Goal: Obtain resource: Obtain resource

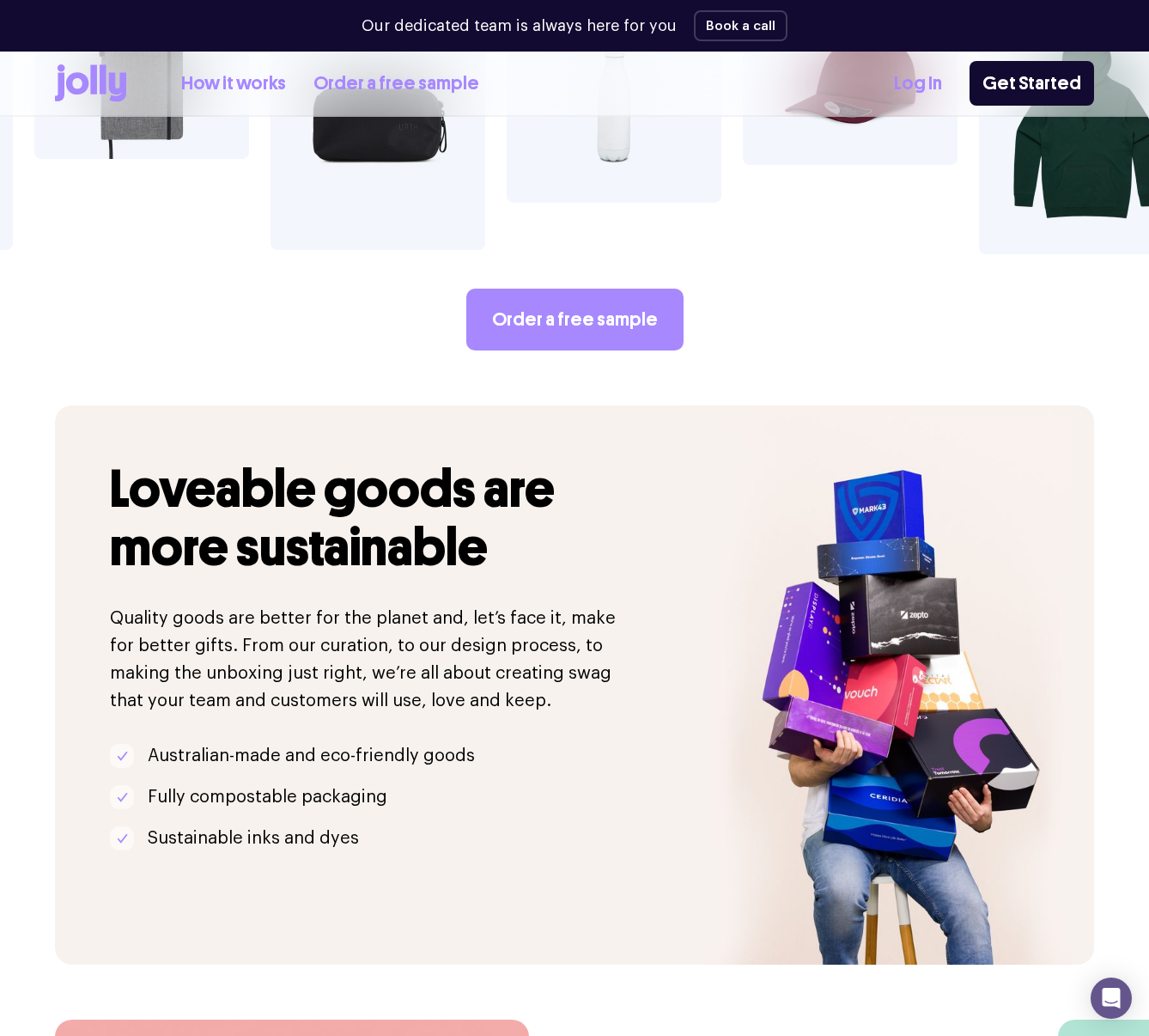
scroll to position [3199, 0]
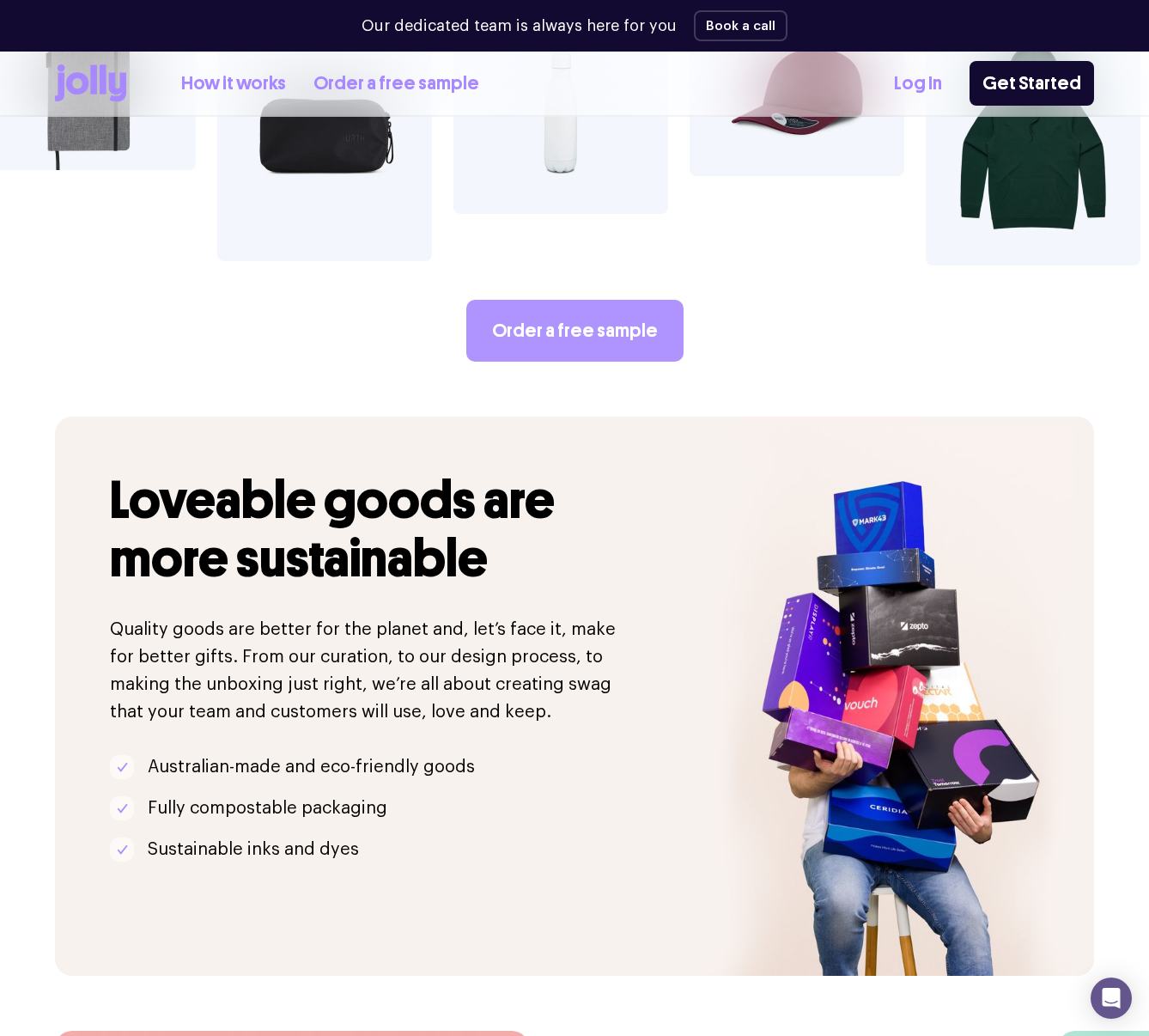
click at [544, 300] on link "Order a free sample" at bounding box center [574, 331] width 218 height 62
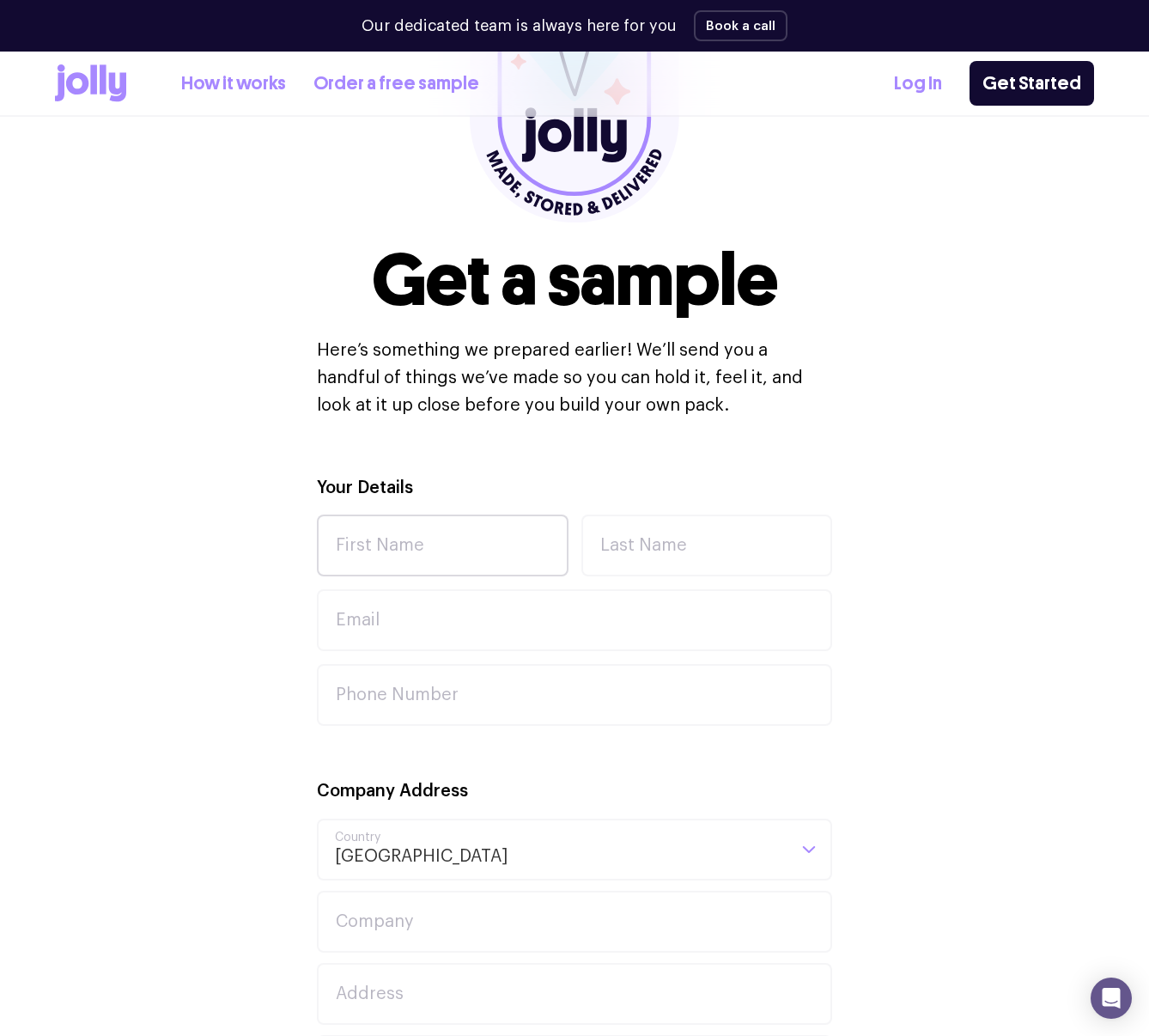
scroll to position [272, 0]
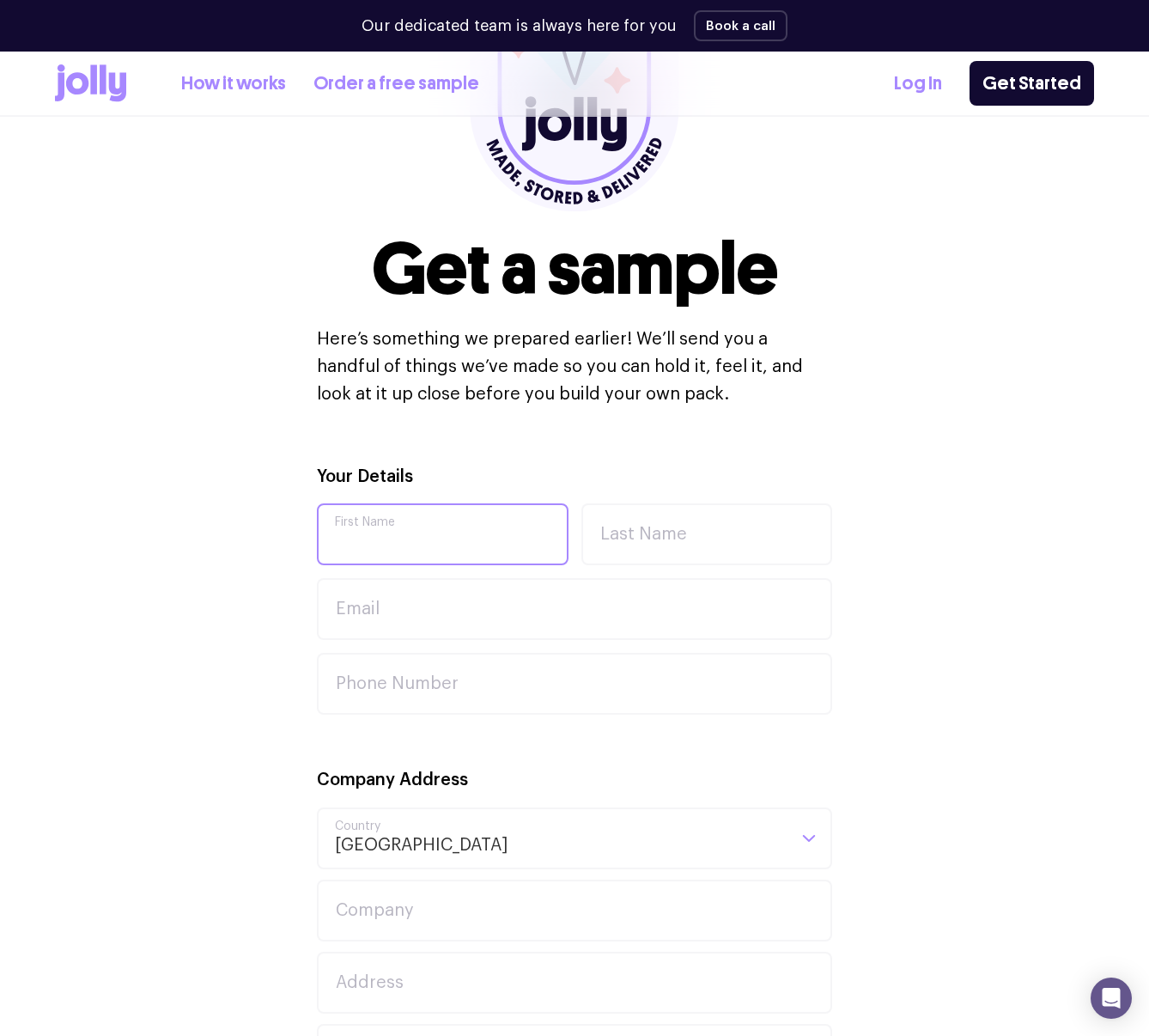
click at [420, 540] on input "First Name" at bounding box center [442, 534] width 251 height 62
type input "Jamie"
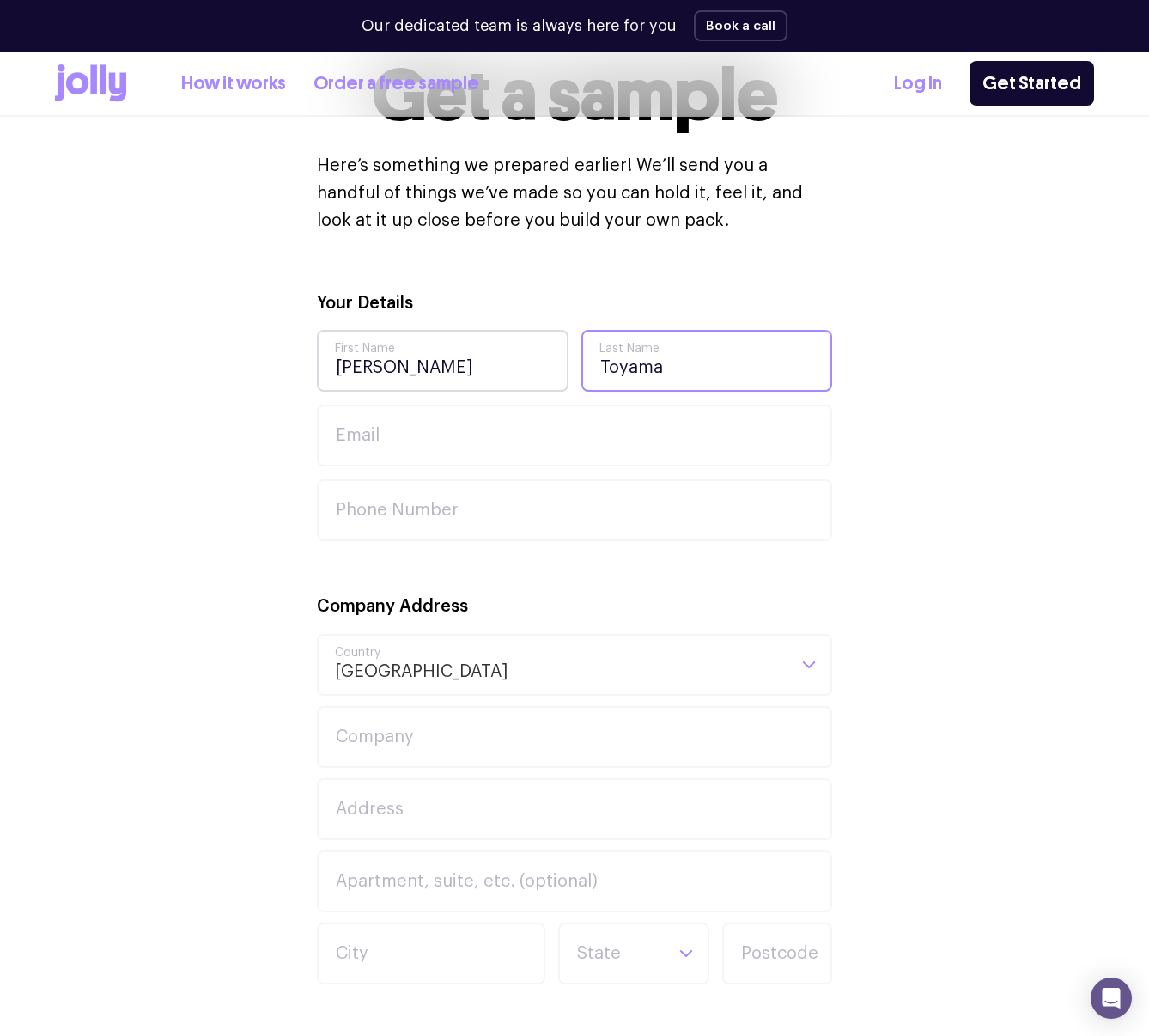
scroll to position [622, 0]
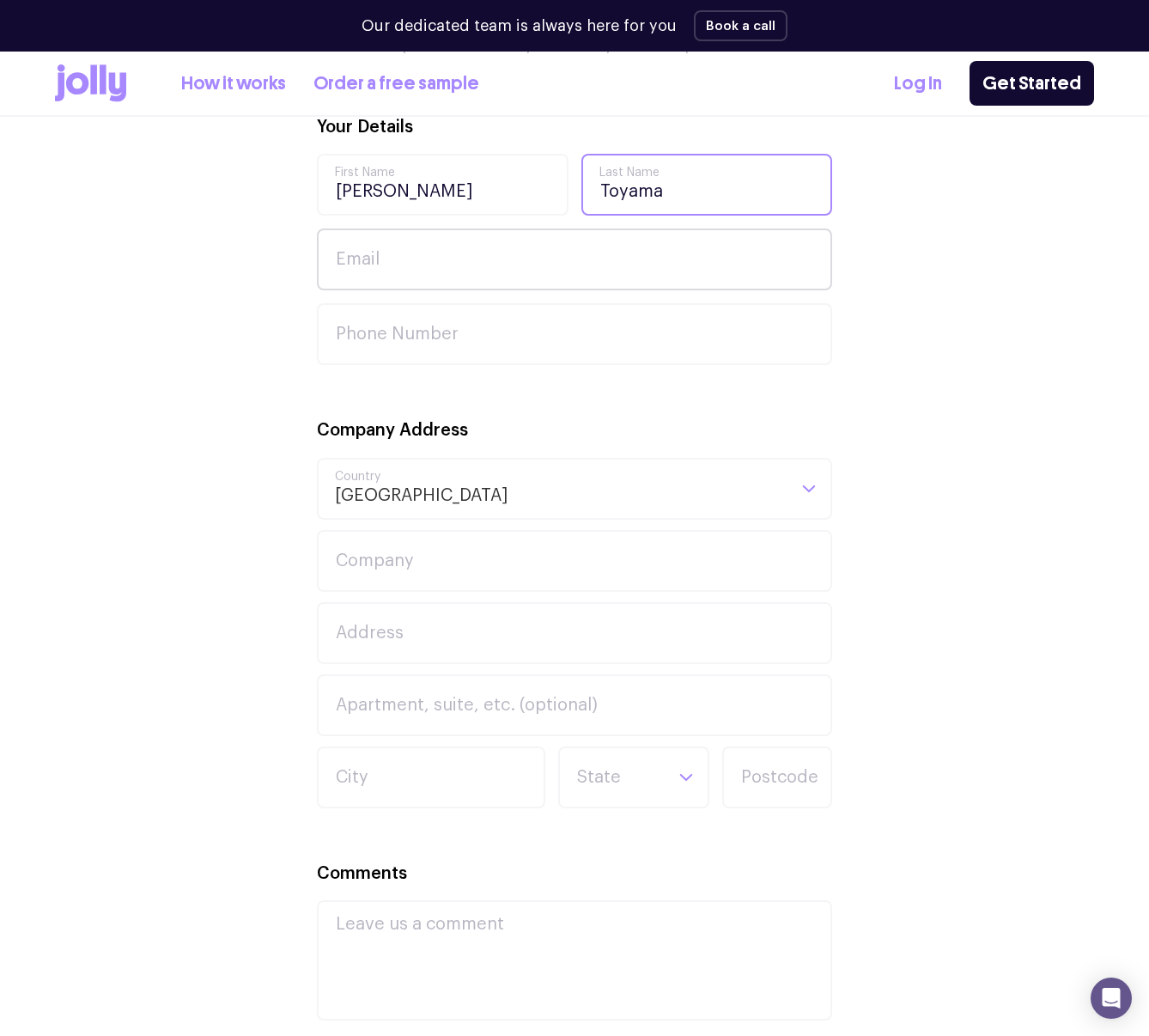
type input "Toyama"
click at [368, 273] on input "Email" at bounding box center [574, 259] width 516 height 62
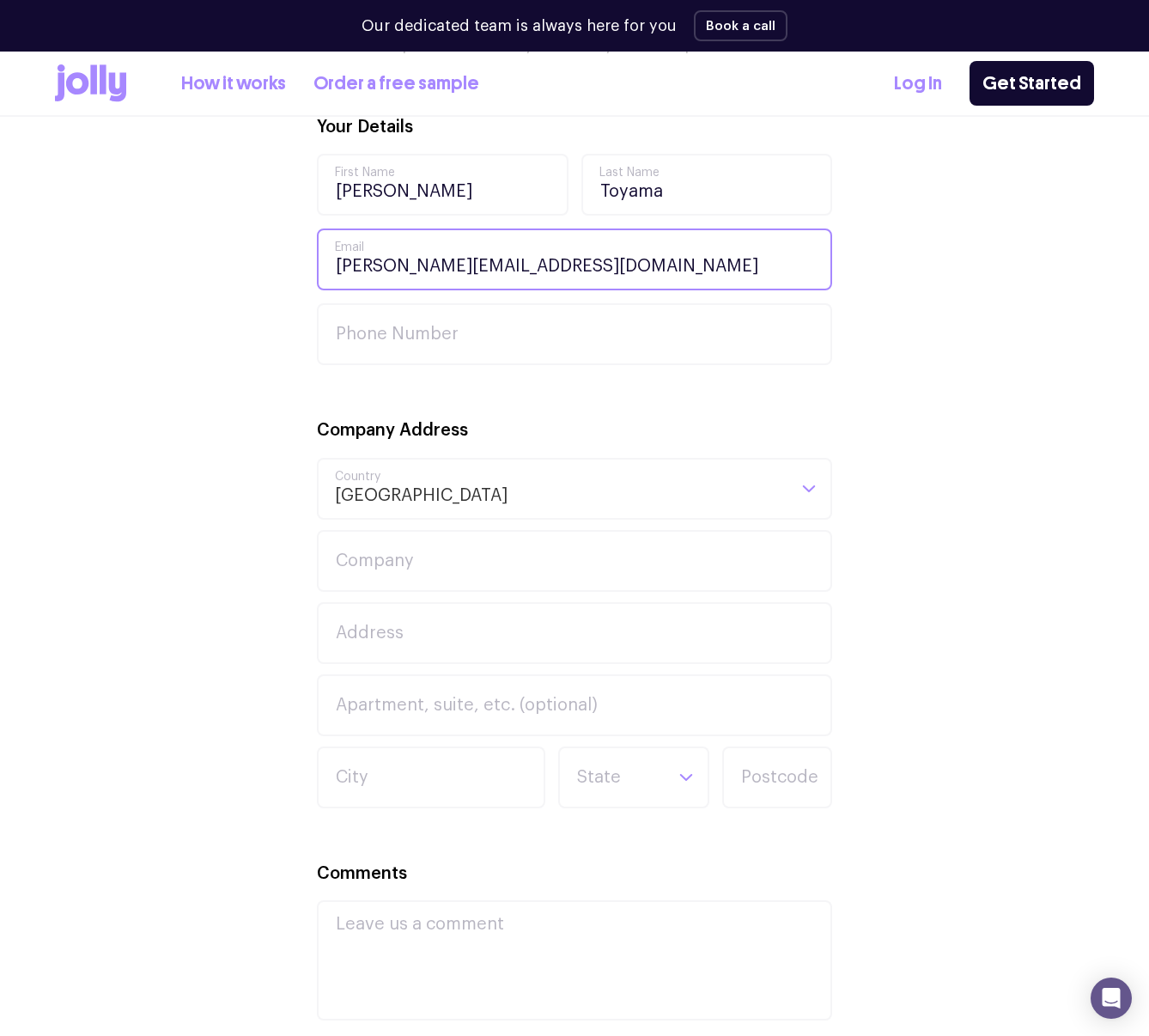
type input "jamie@fastmailteam.com"
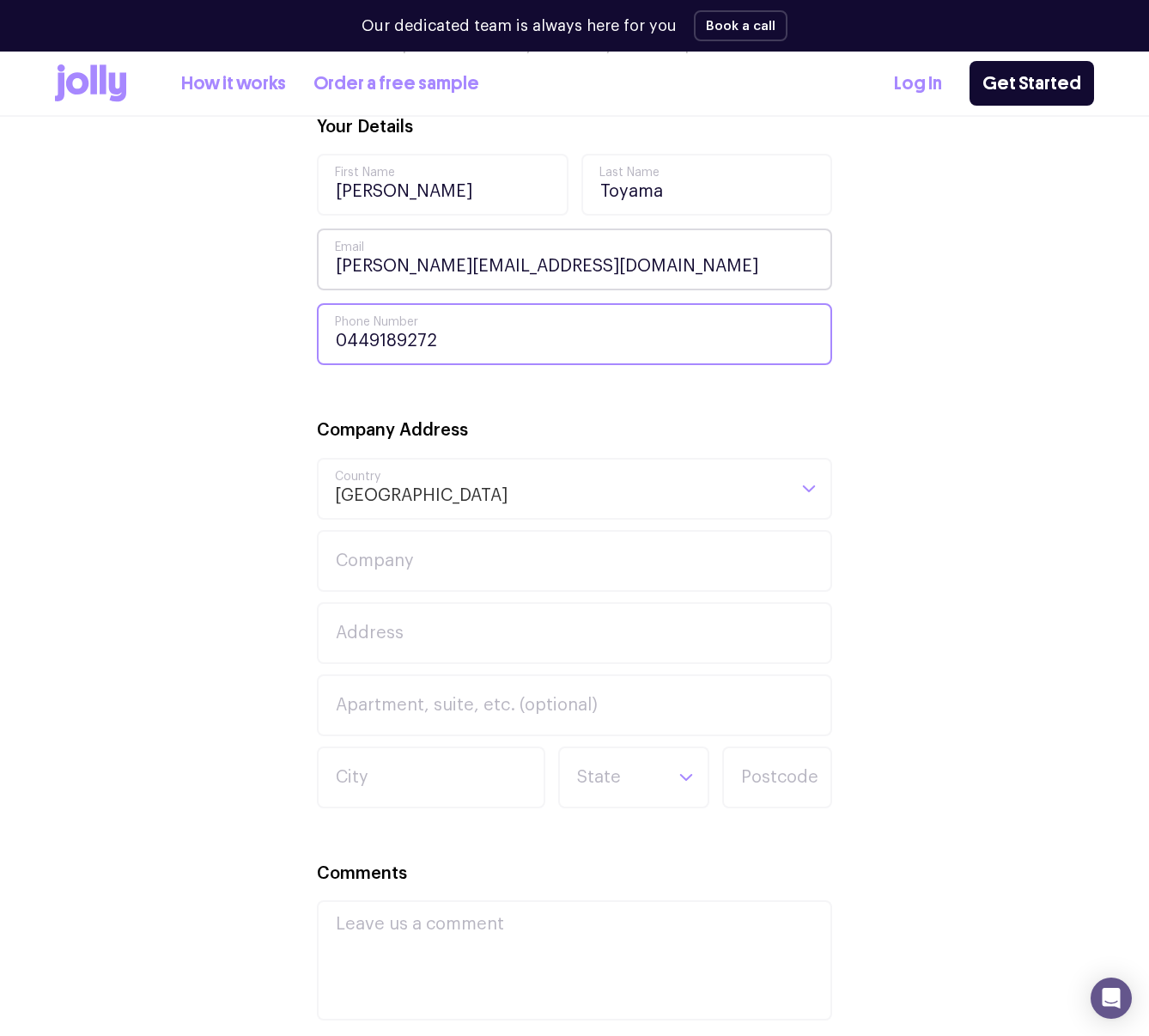
type input "0449189272"
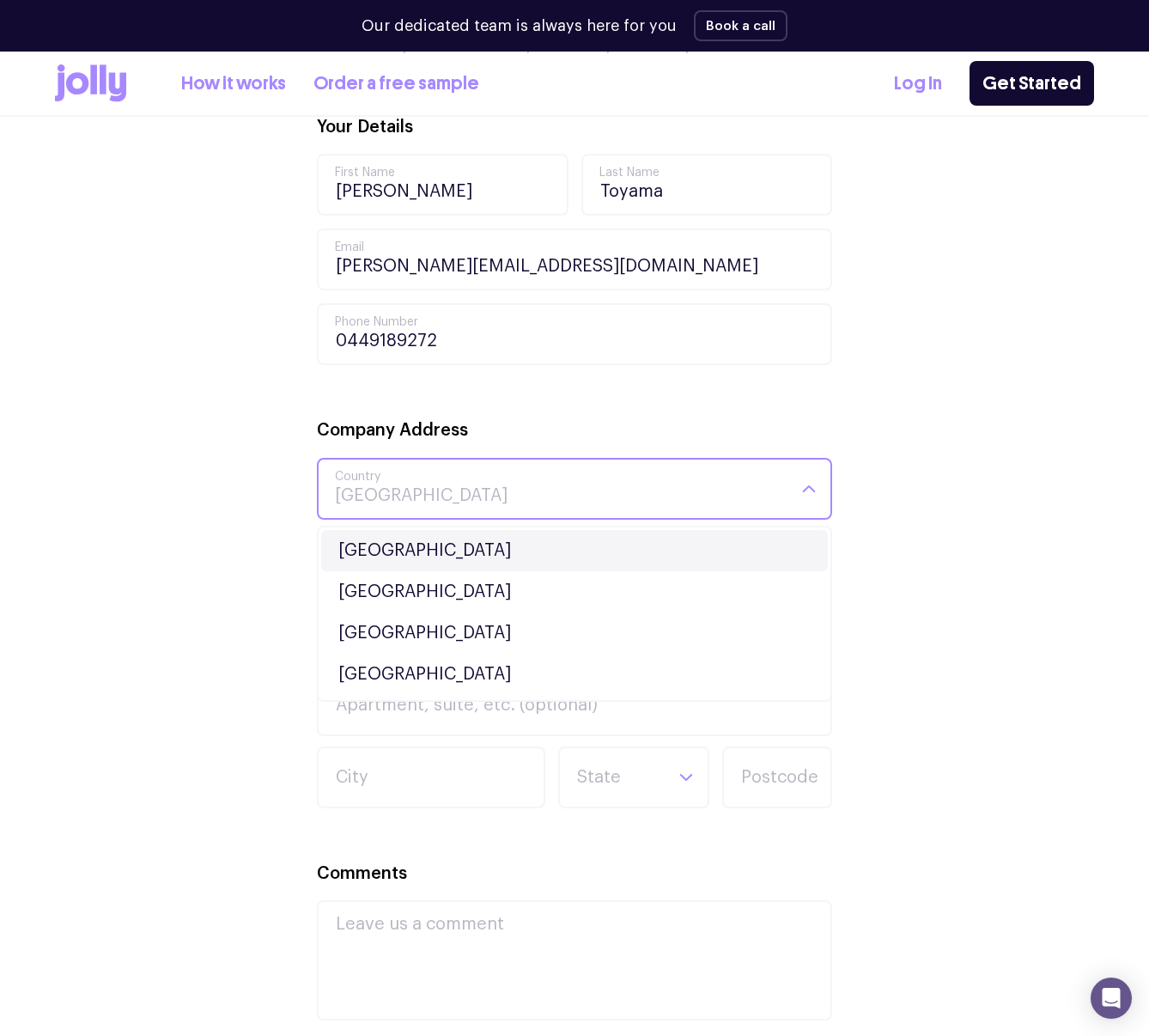
click at [357, 541] on li "Australia" at bounding box center [574, 550] width 507 height 41
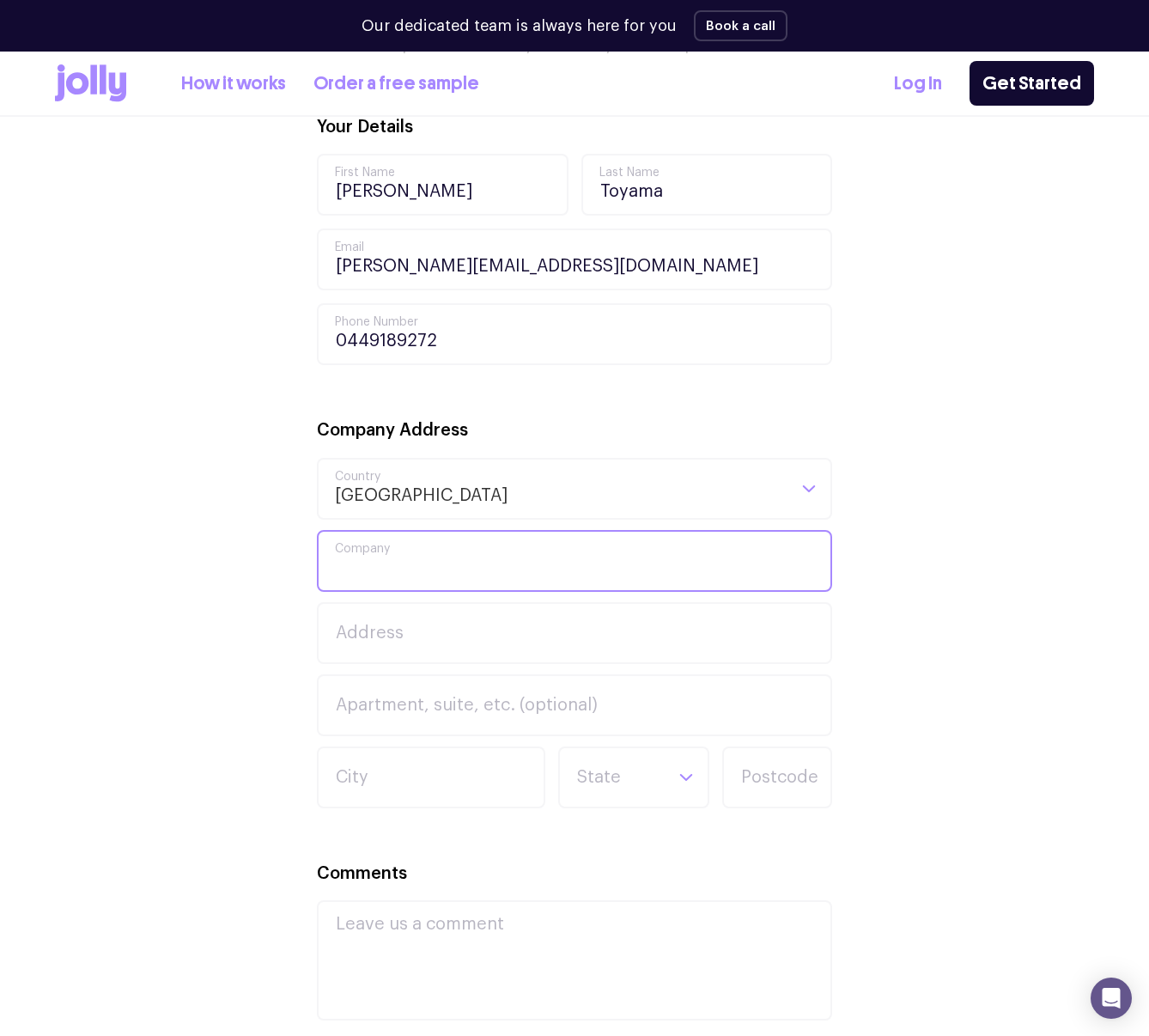
click at [366, 565] on input "Company" at bounding box center [574, 561] width 516 height 62
type input "Fastmail"
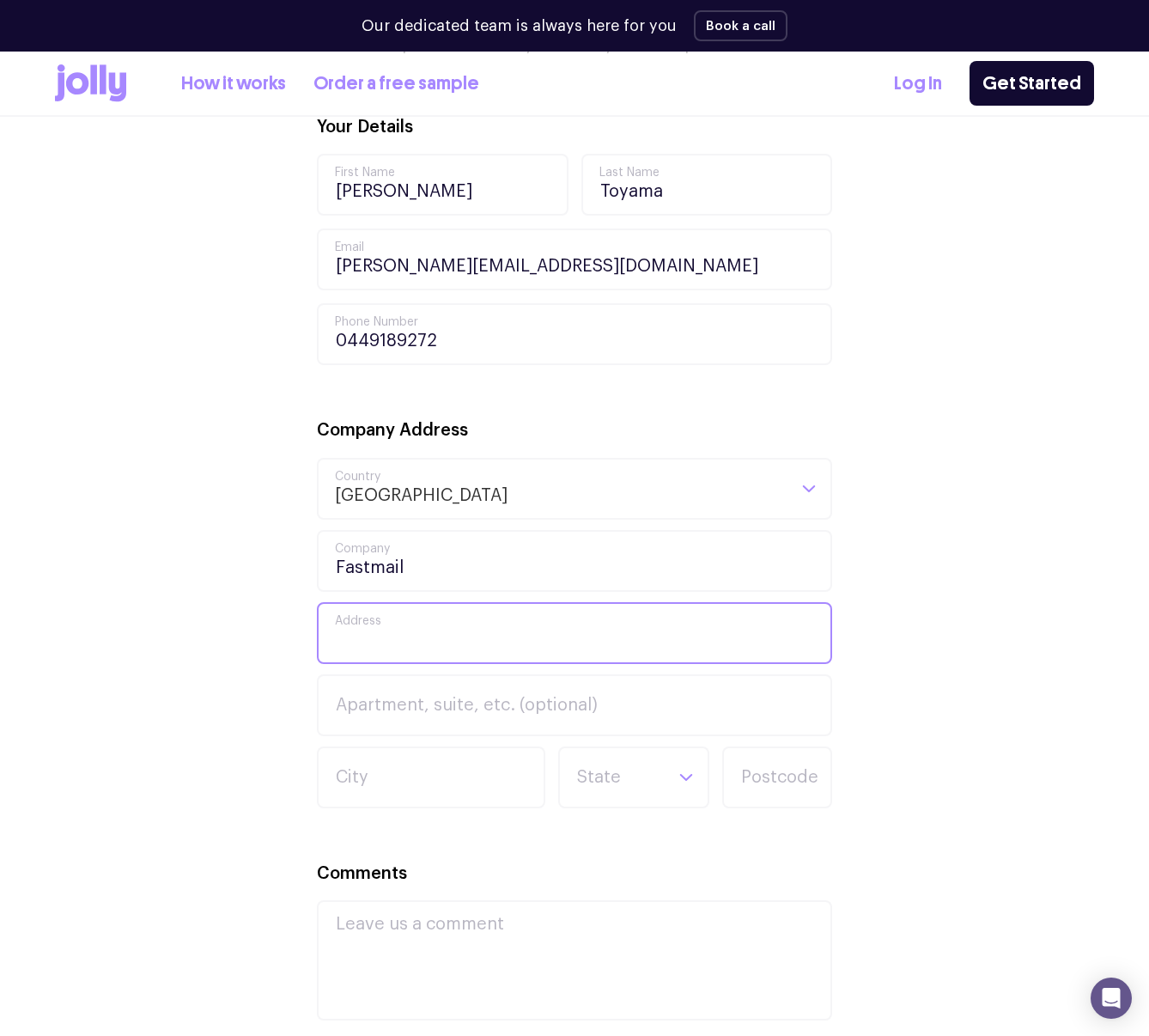
click at [394, 632] on input "Address" at bounding box center [574, 633] width 516 height 62
type input "L2, 114 William Street"
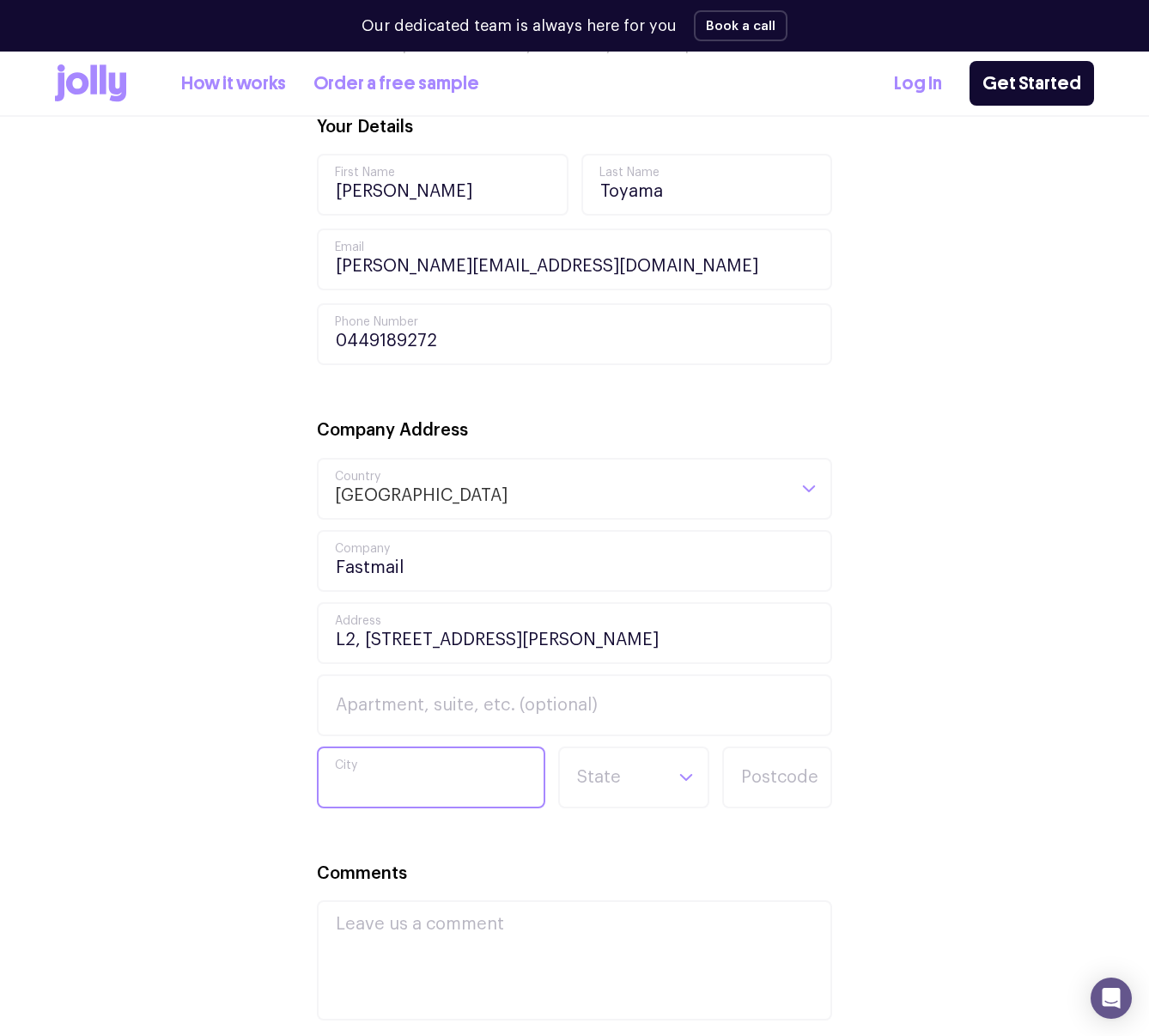
click at [370, 779] on input "City" at bounding box center [431, 777] width 229 height 62
type input "Melbourne"
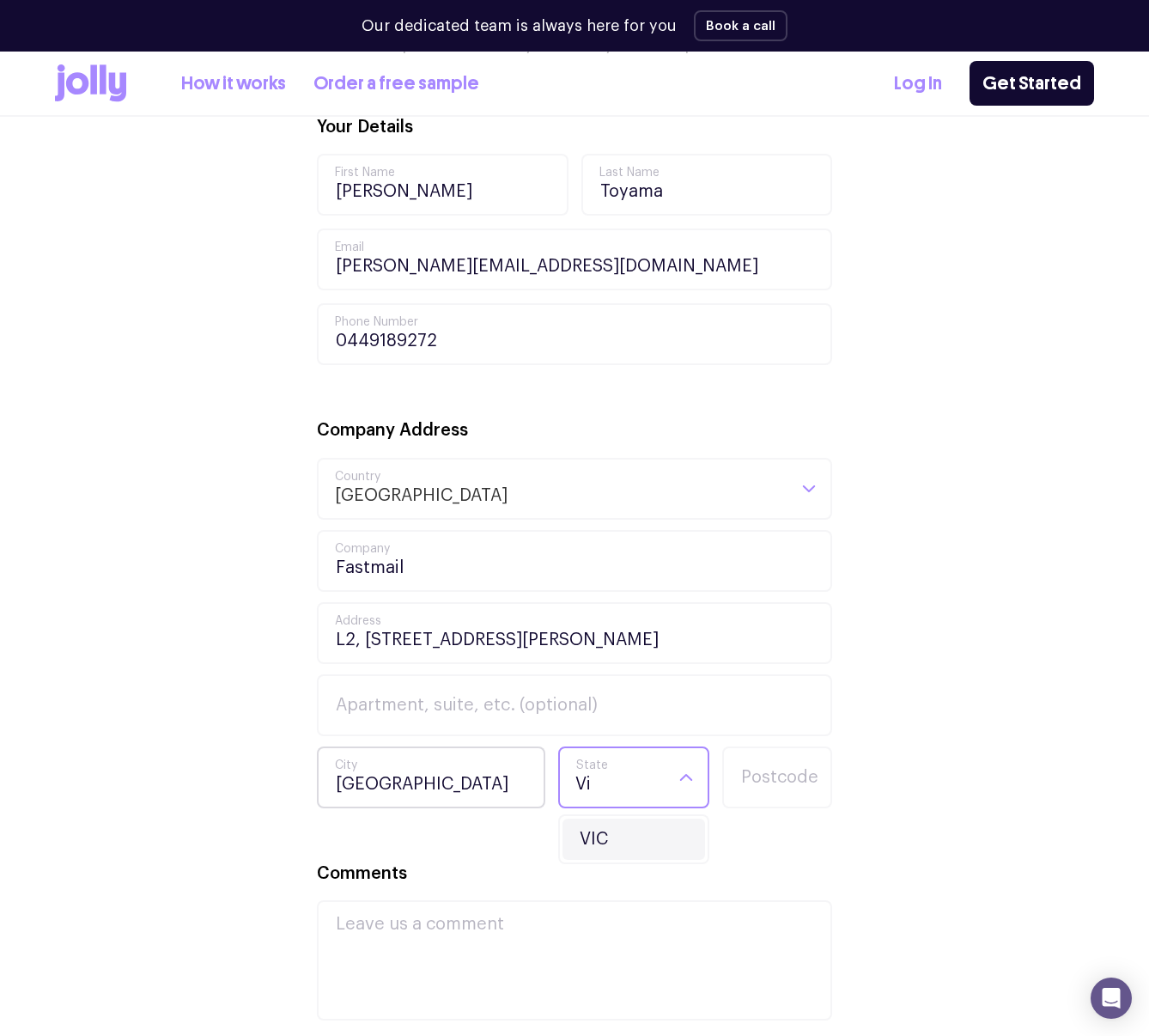
type input "Vic"
drag, startPoint x: 588, startPoint y: 830, endPoint x: 726, endPoint y: 820, distance: 138.4
click at [591, 830] on li "VIC" at bounding box center [633, 839] width 142 height 41
click at [788, 780] on input "Postcode" at bounding box center [777, 777] width 110 height 62
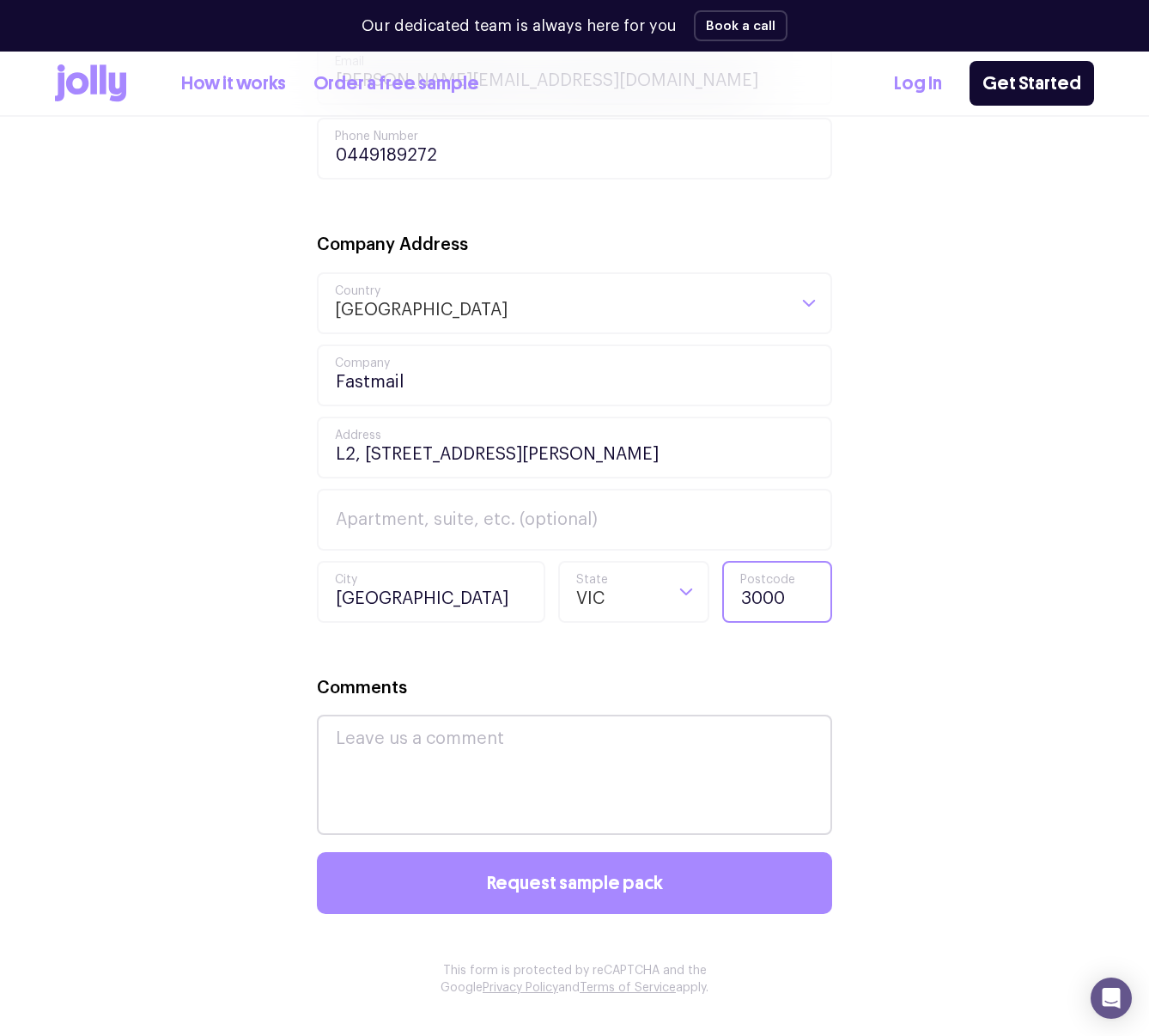
type input "3000"
click at [525, 778] on textarea "Comments" at bounding box center [574, 775] width 516 height 120
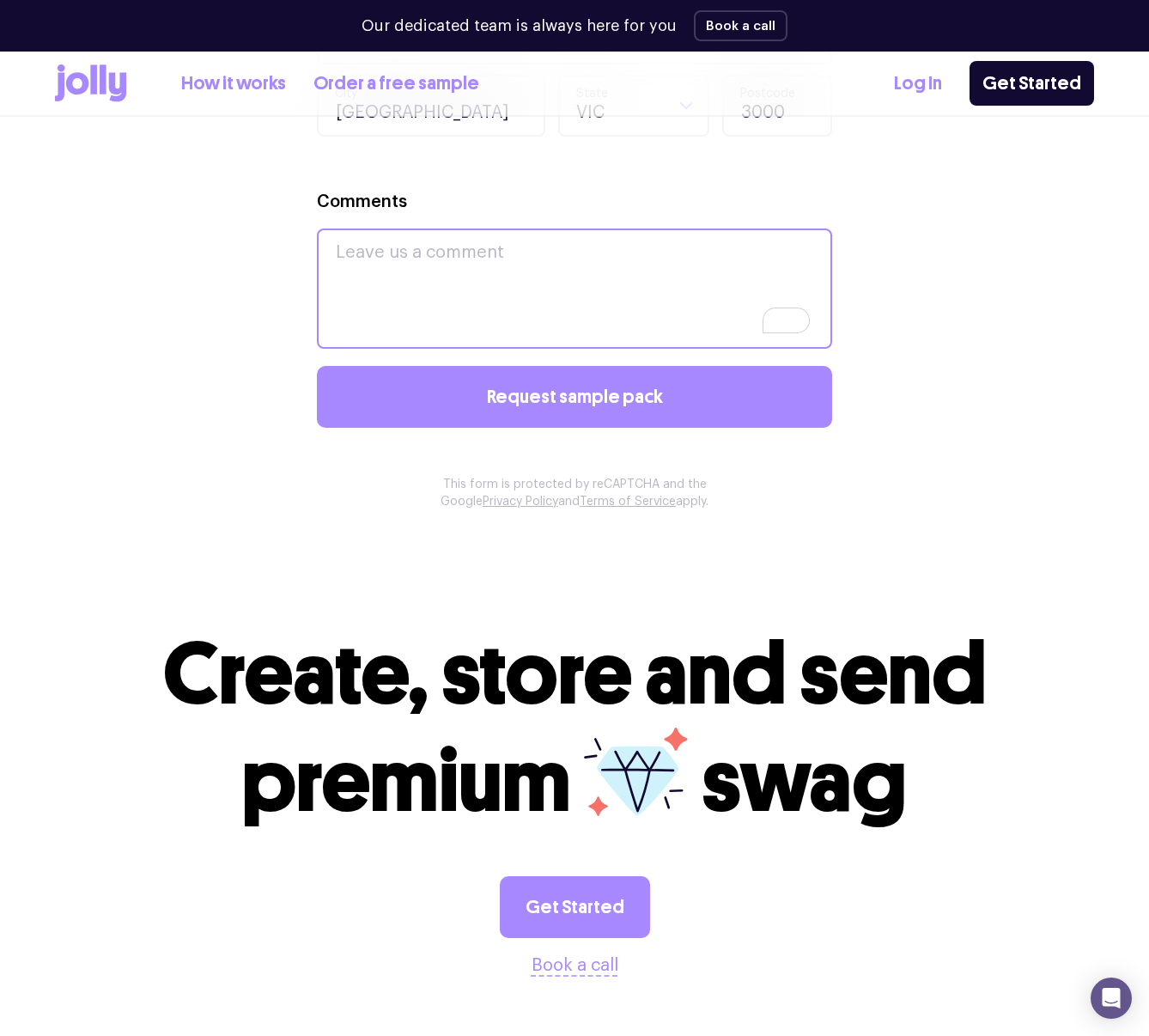
scroll to position [1382, 0]
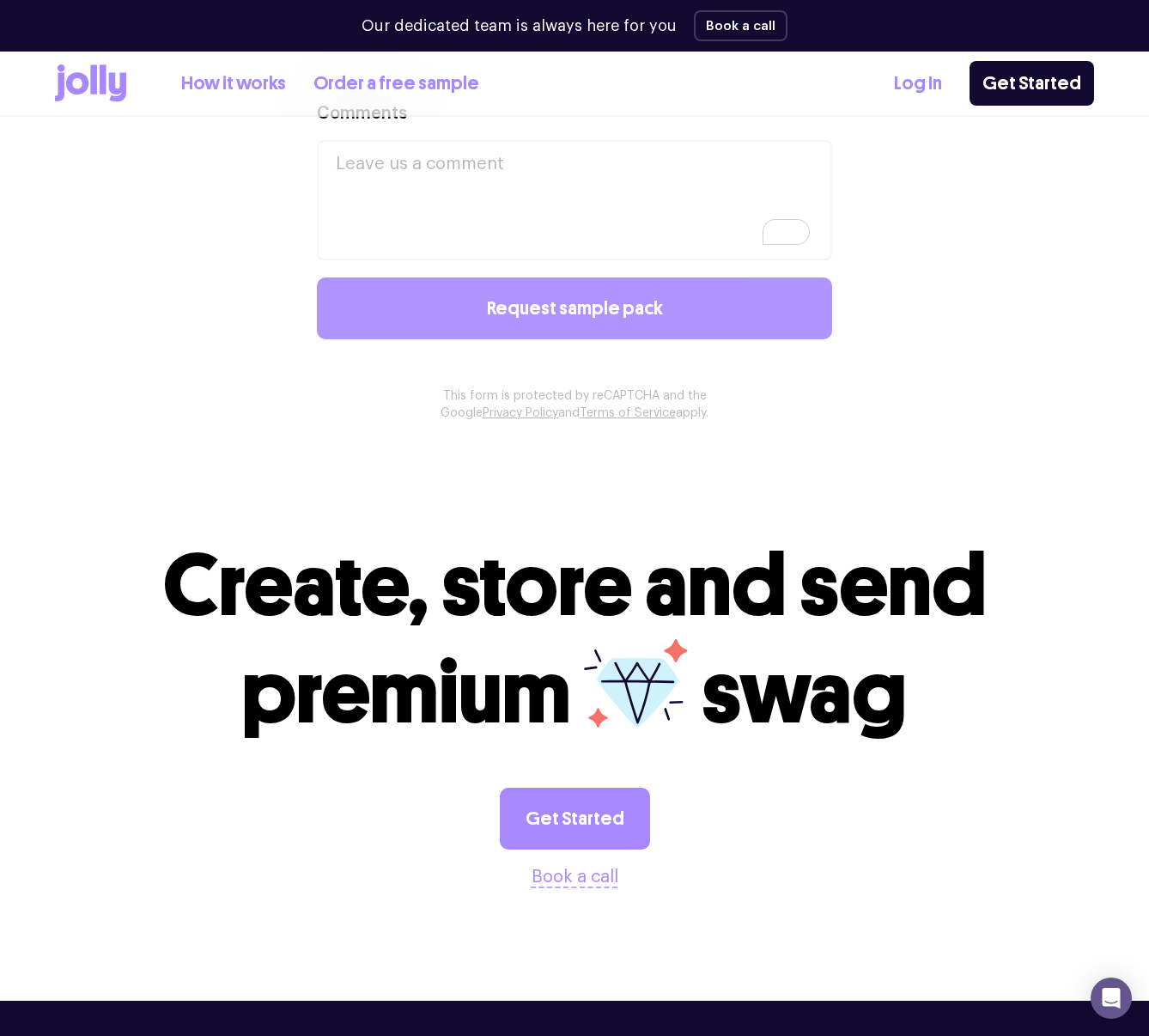
click at [489, 315] on button "Request sample pack" at bounding box center [574, 308] width 516 height 62
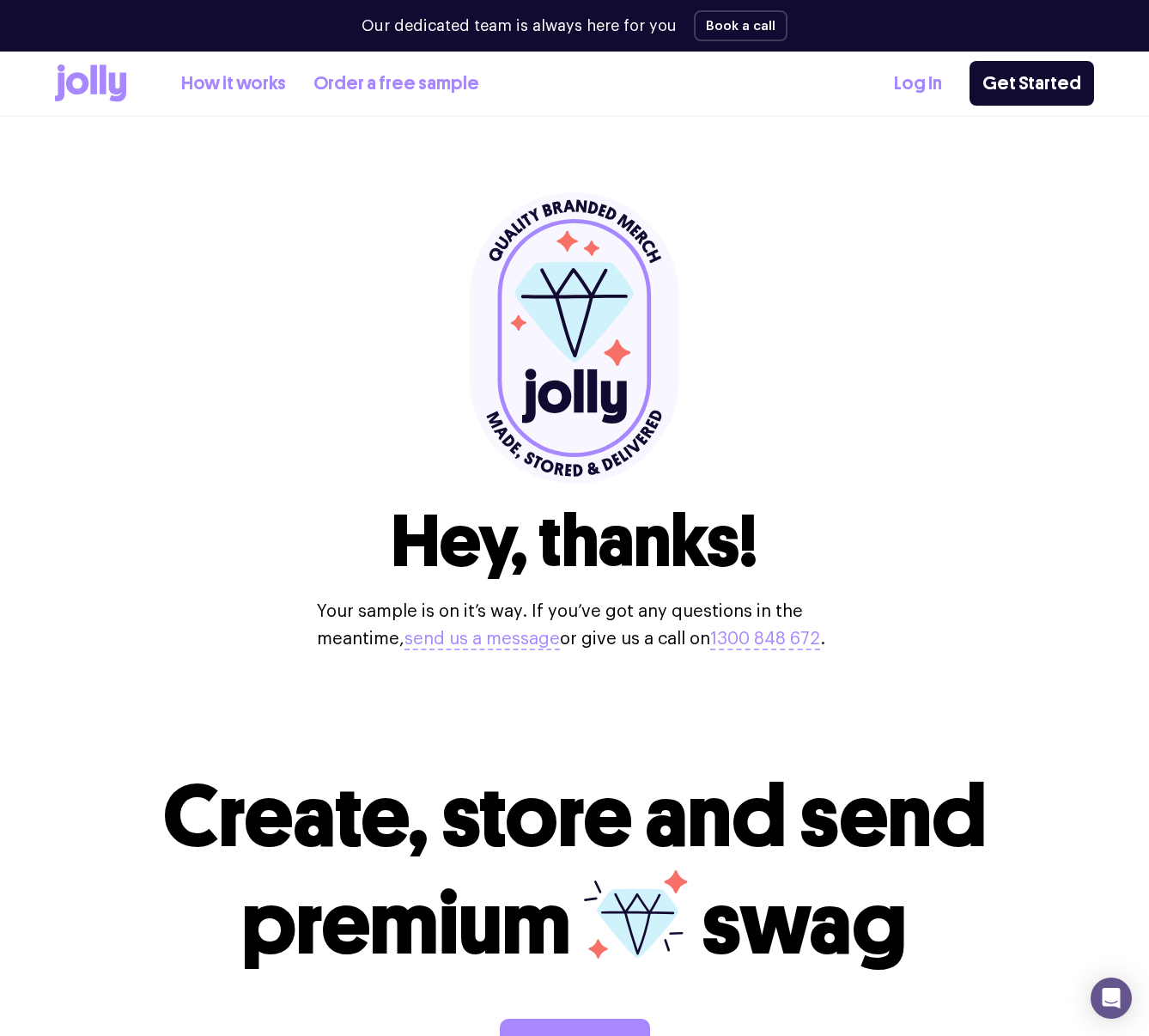
scroll to position [87, 0]
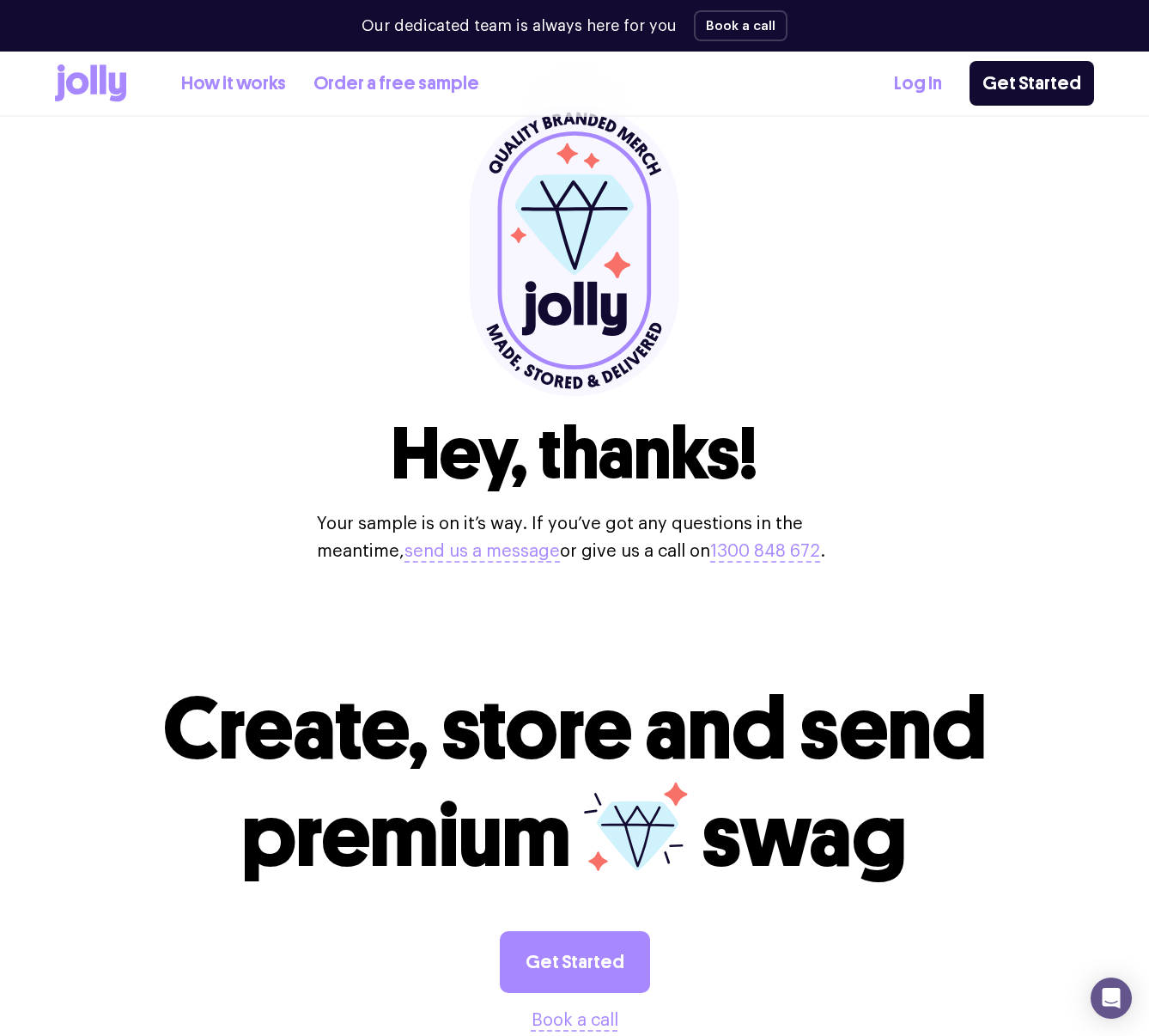
click at [245, 85] on link "How it works" at bounding box center [233, 84] width 104 height 29
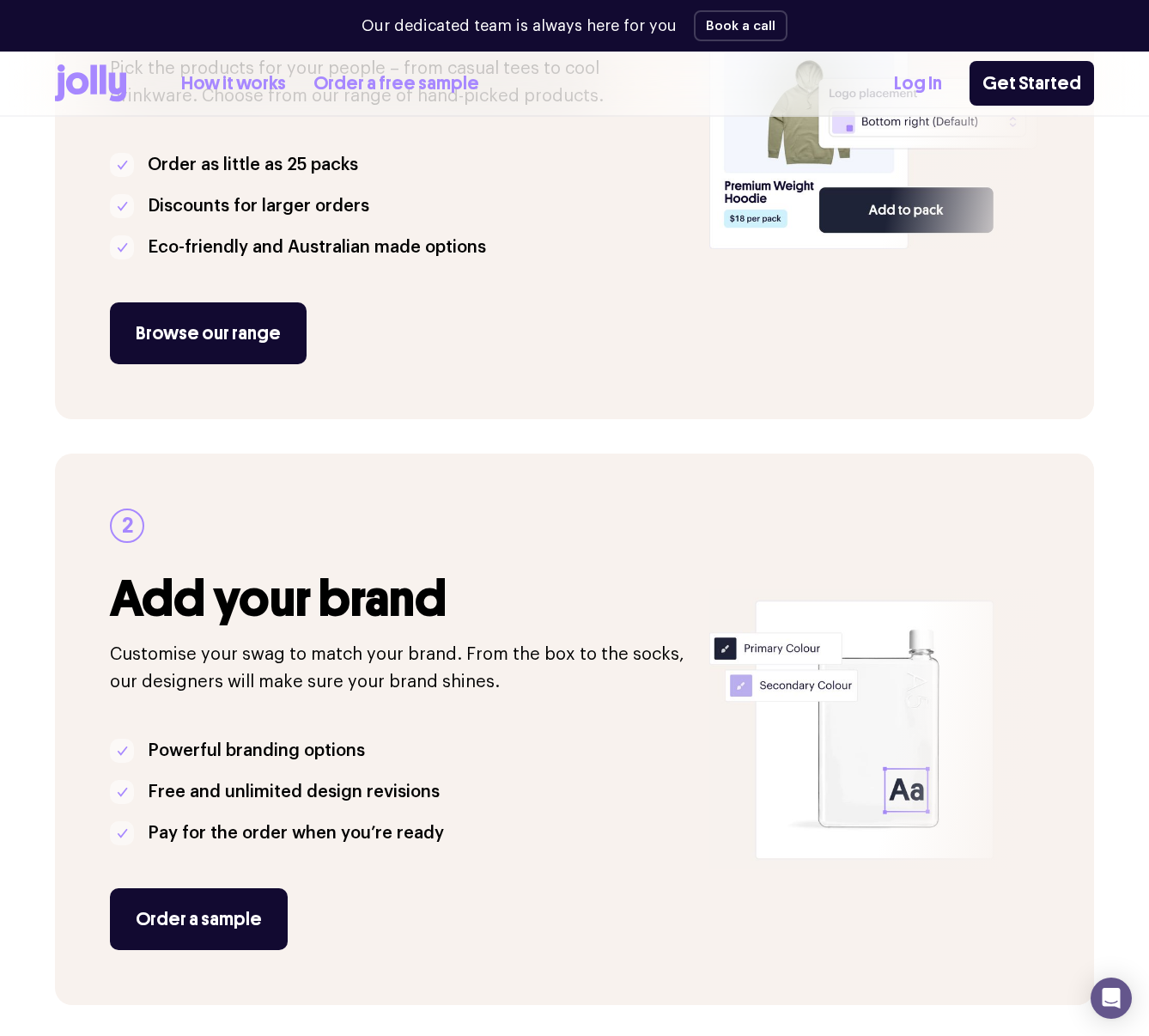
scroll to position [228, 0]
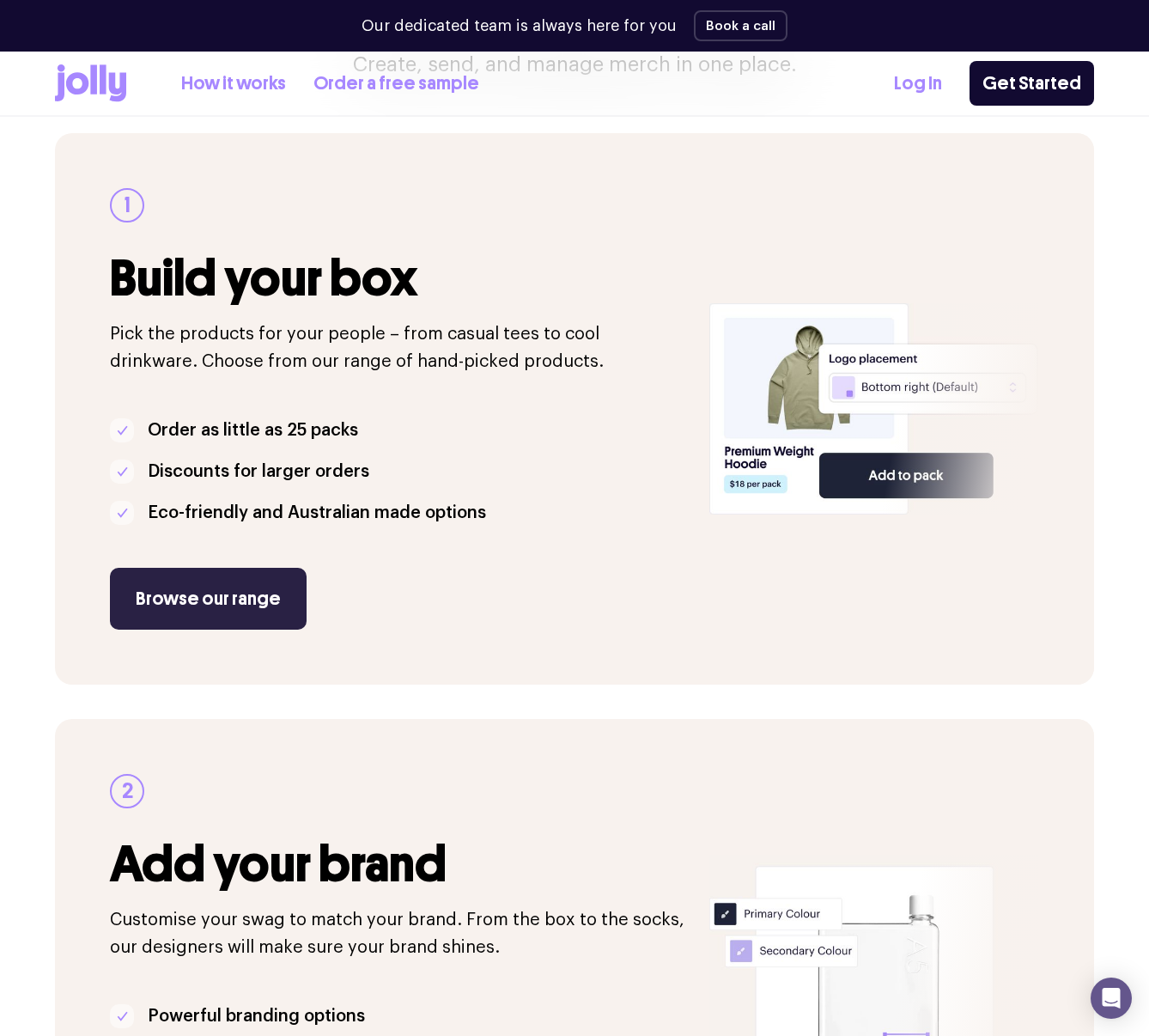
click at [250, 588] on link "Browse our range" at bounding box center [209, 599] width 197 height 62
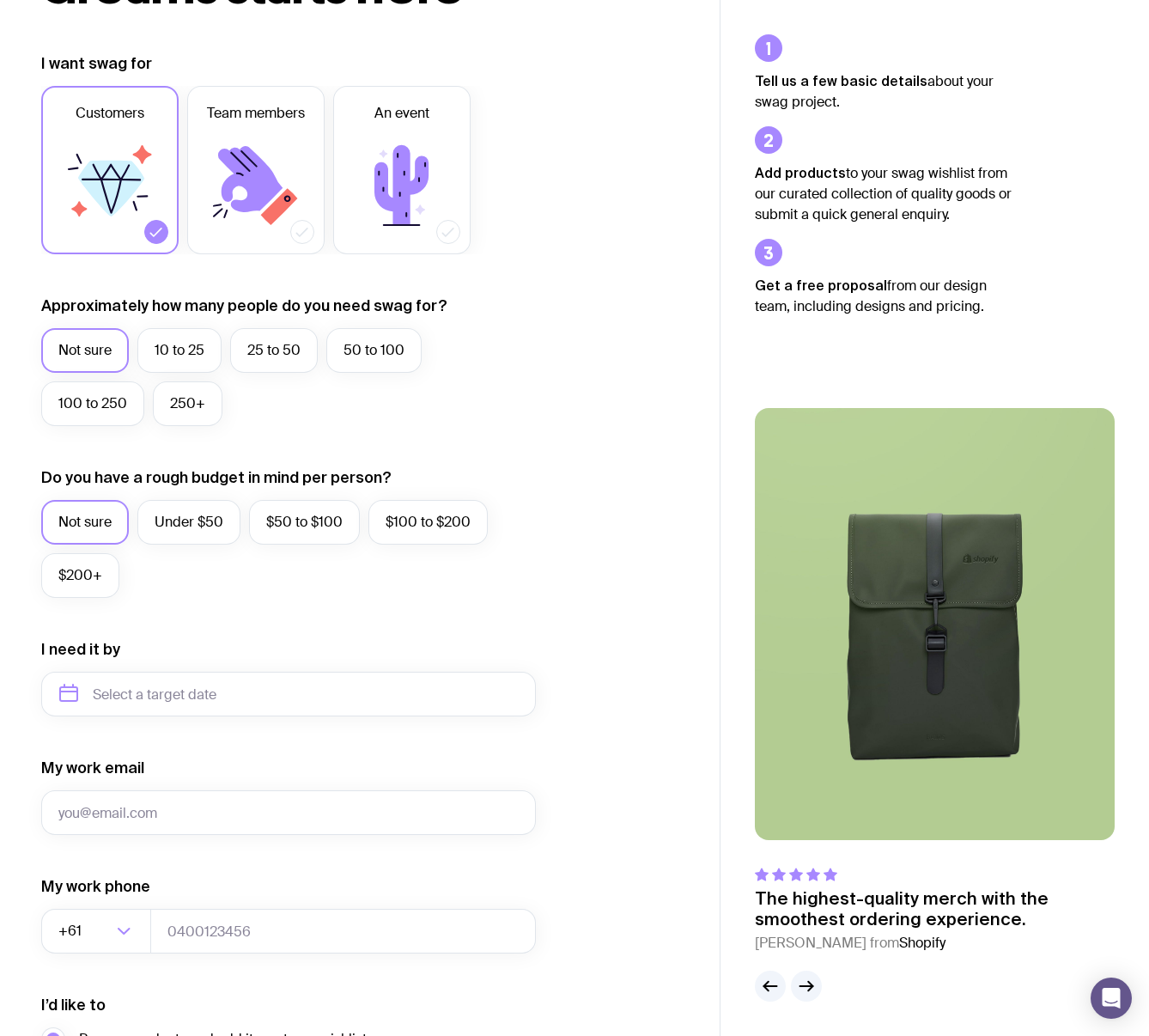
scroll to position [221, 0]
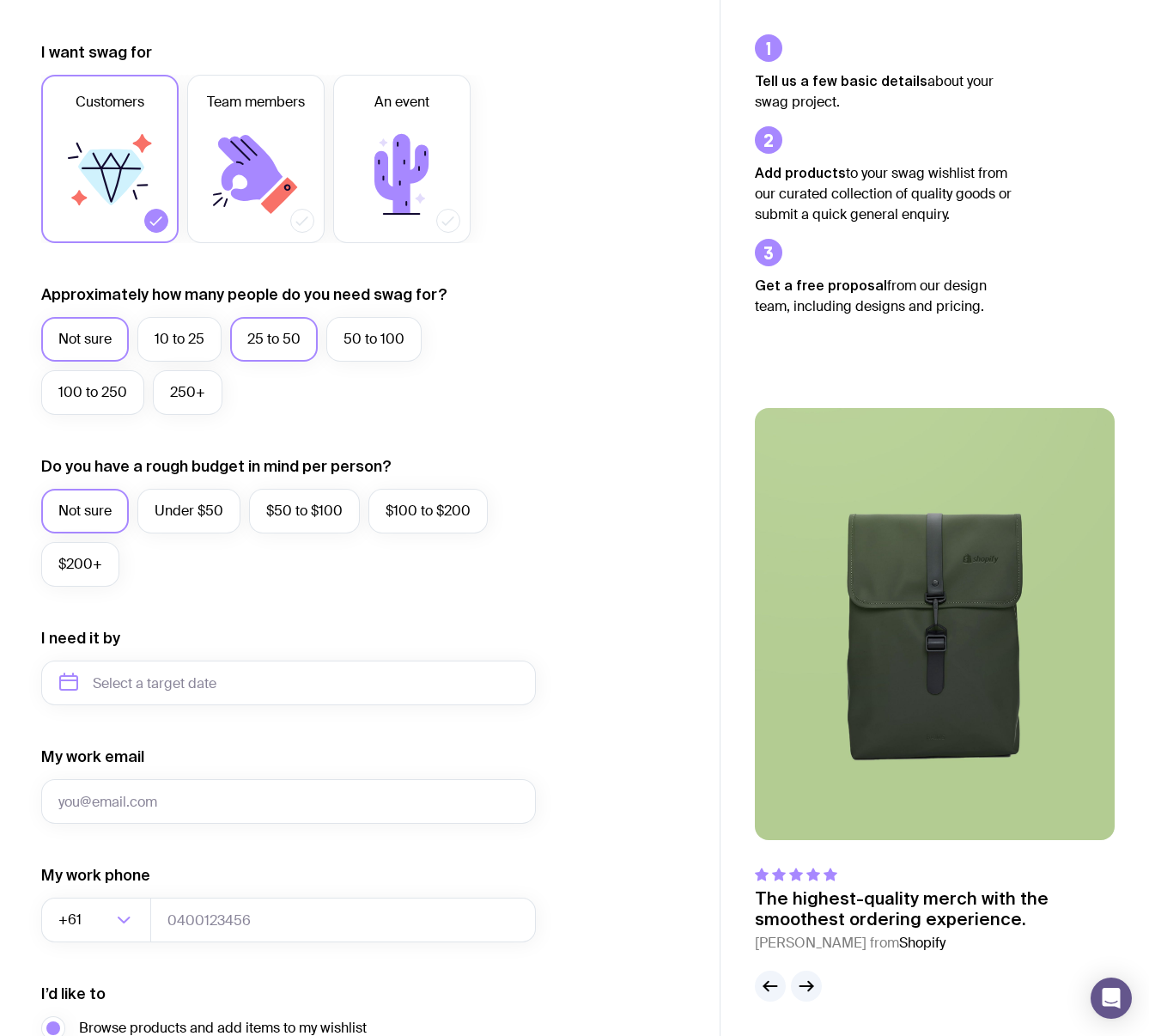
click at [256, 334] on label "25 to 50" at bounding box center [274, 339] width 87 height 45
click at [0, 0] on input "25 to 50" at bounding box center [0, 0] width 0 height 0
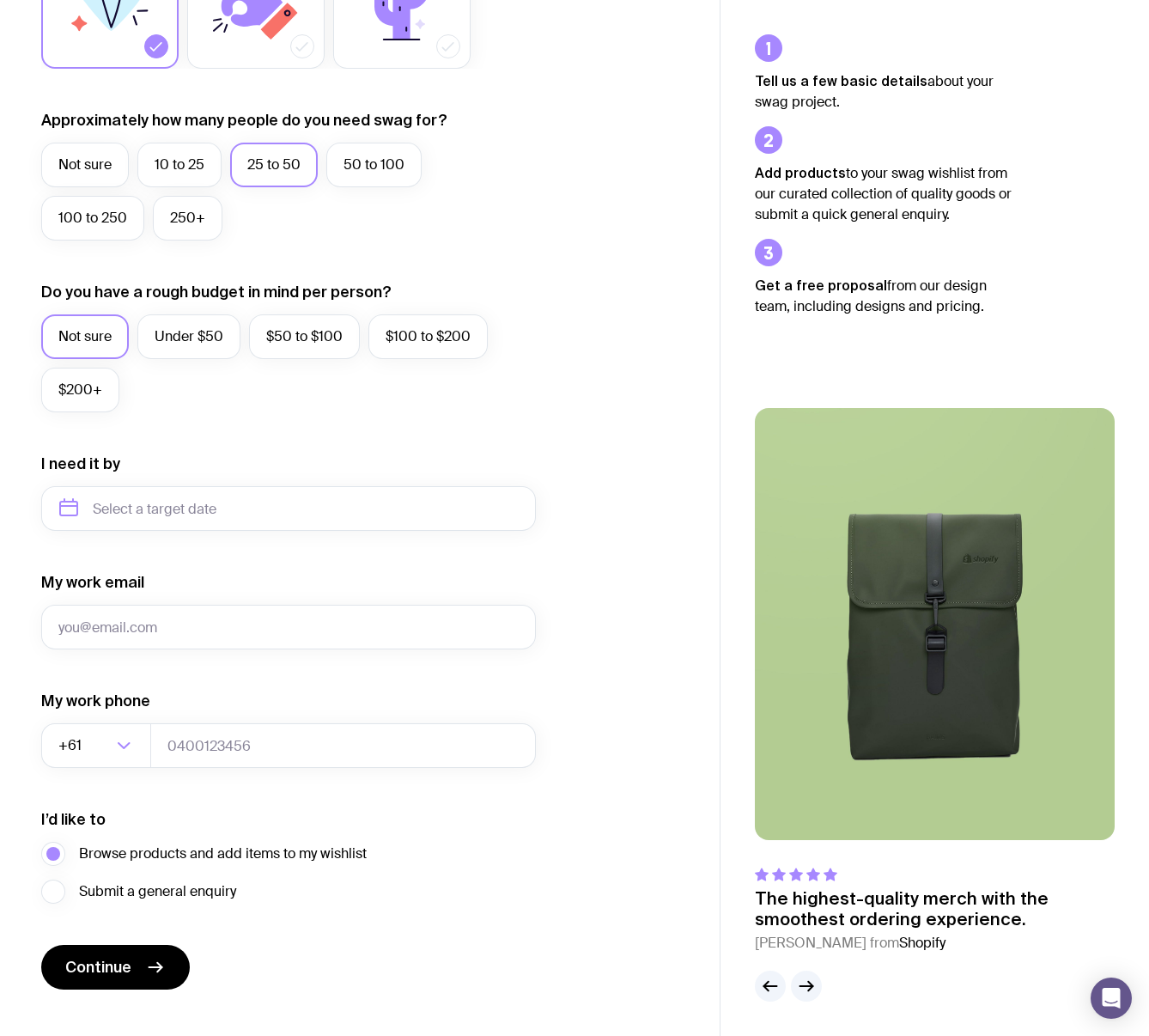
scroll to position [425, 0]
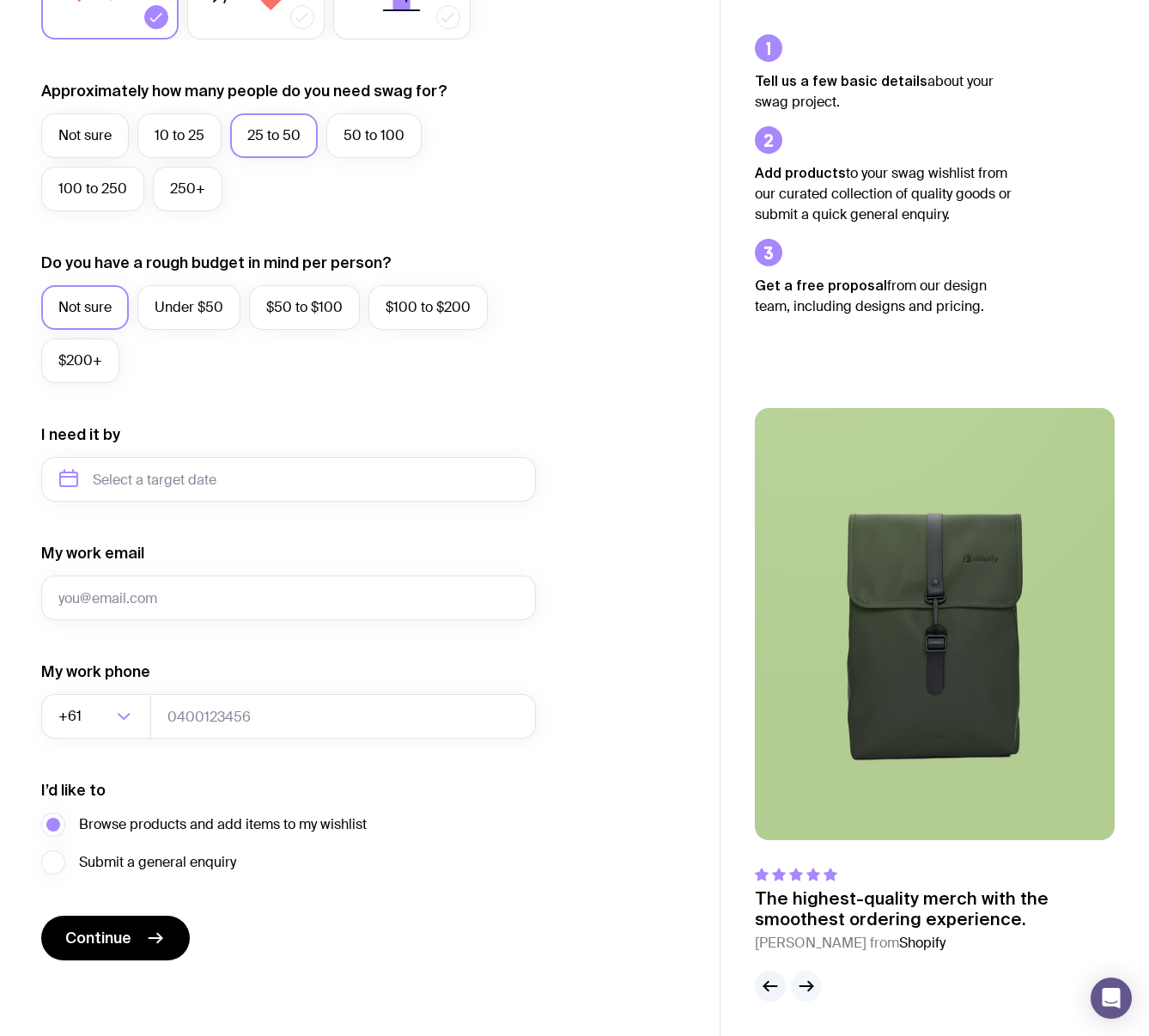
click at [808, 983] on icon "button" at bounding box center [810, 987] width 4 height 10
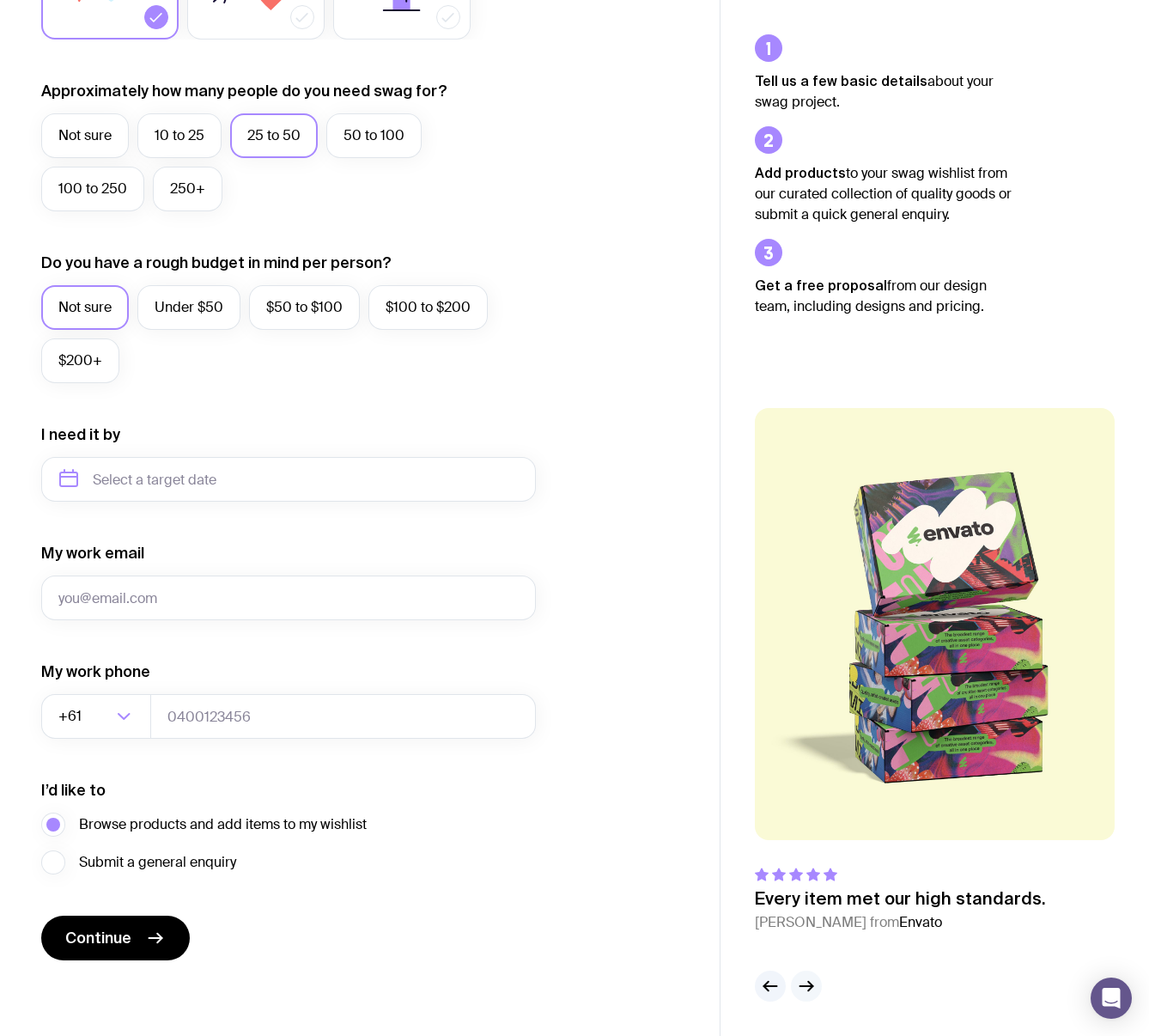
click at [808, 983] on icon "button" at bounding box center [810, 987] width 4 height 10
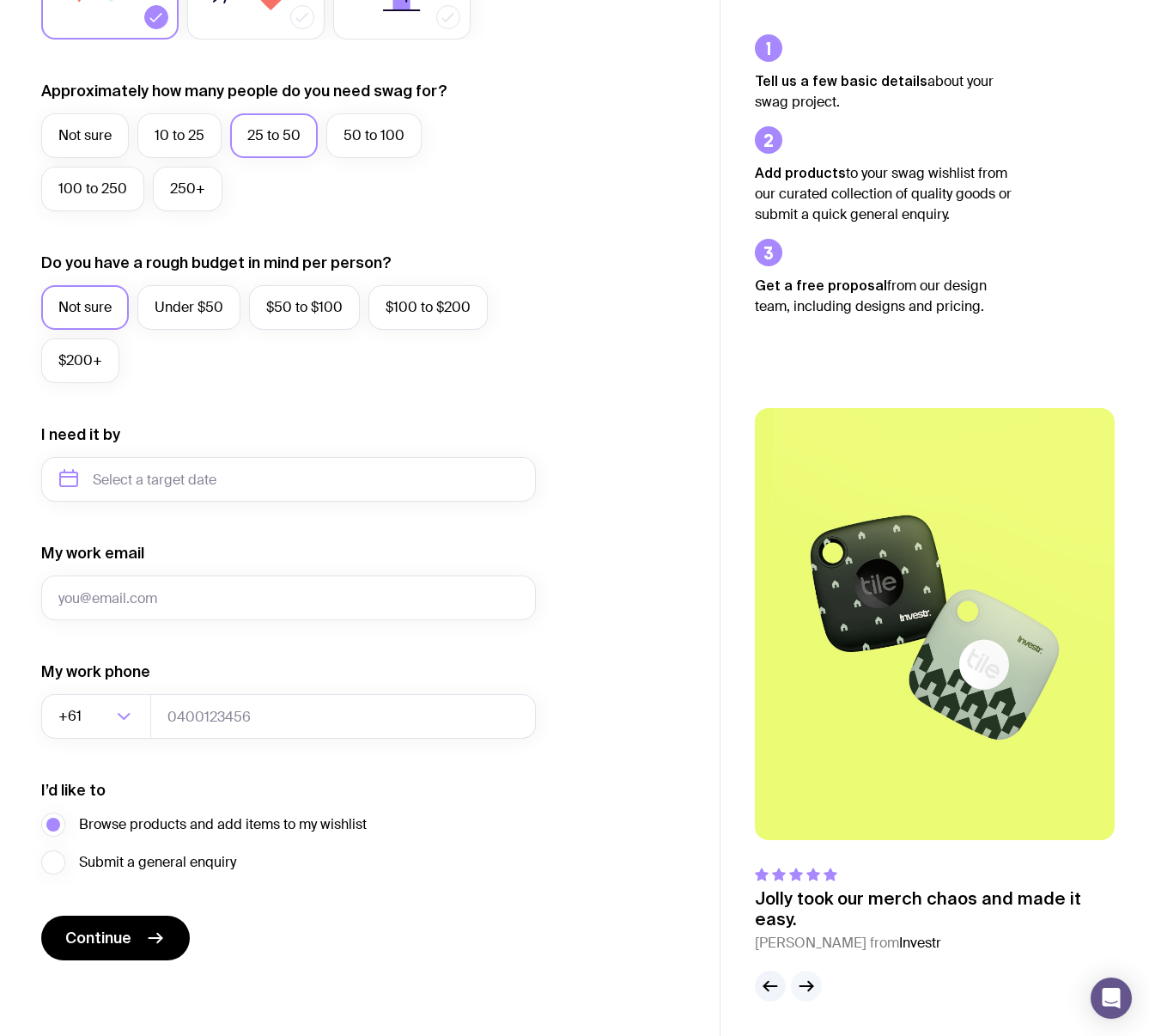
click at [808, 983] on icon "button" at bounding box center [810, 987] width 4 height 10
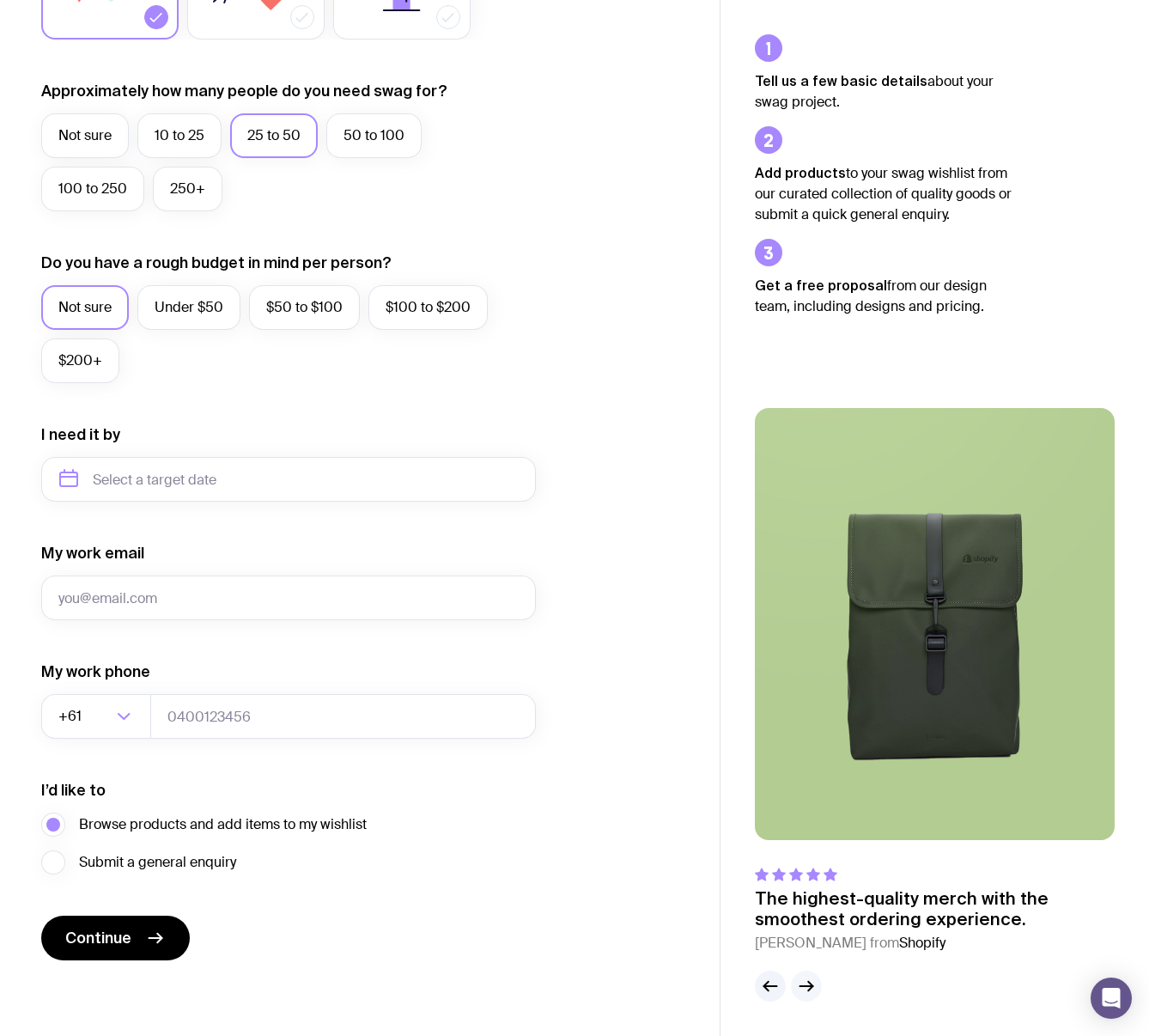
click at [808, 983] on icon "button" at bounding box center [806, 986] width 21 height 21
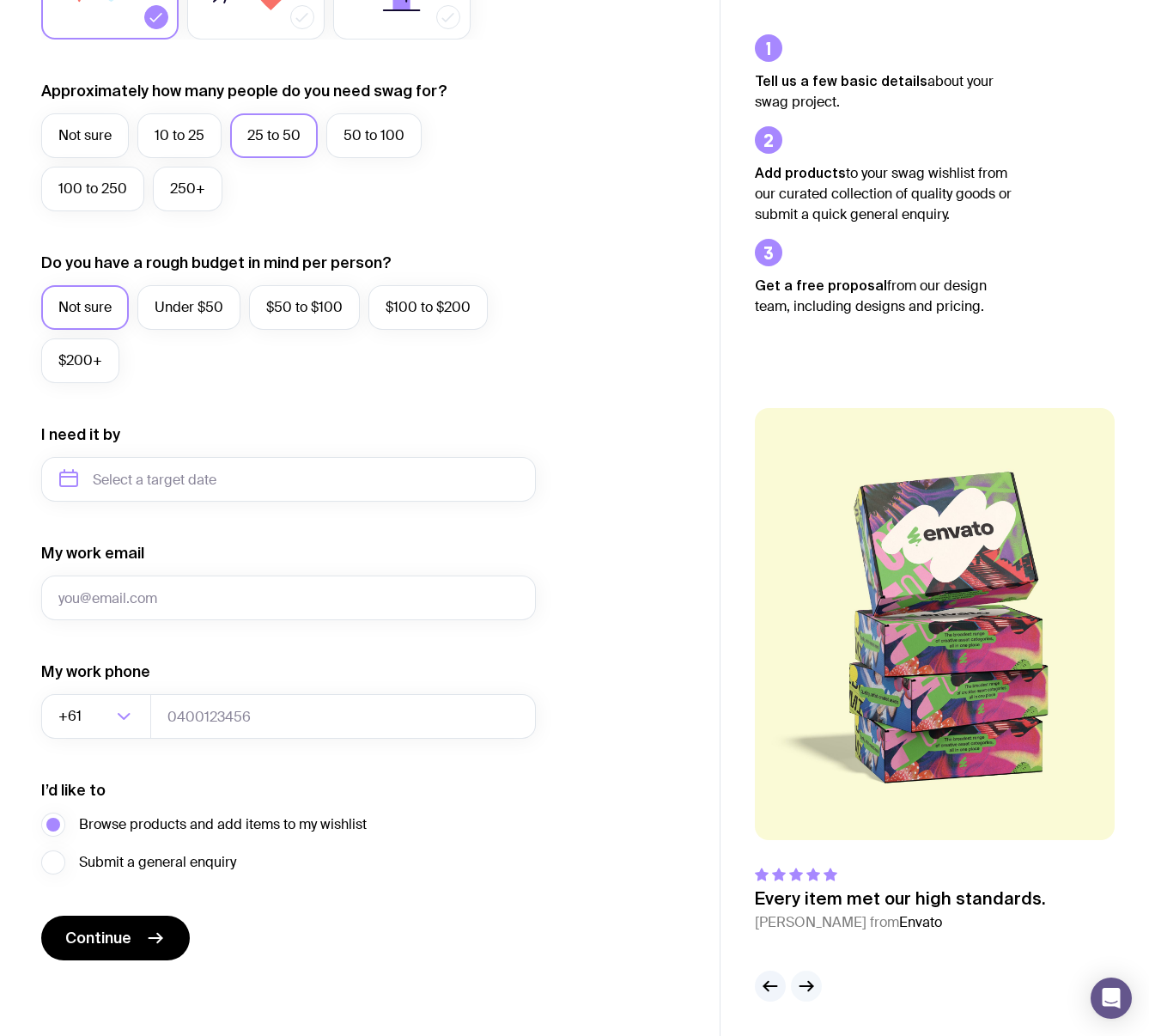
click at [808, 983] on icon "button" at bounding box center [806, 986] width 21 height 21
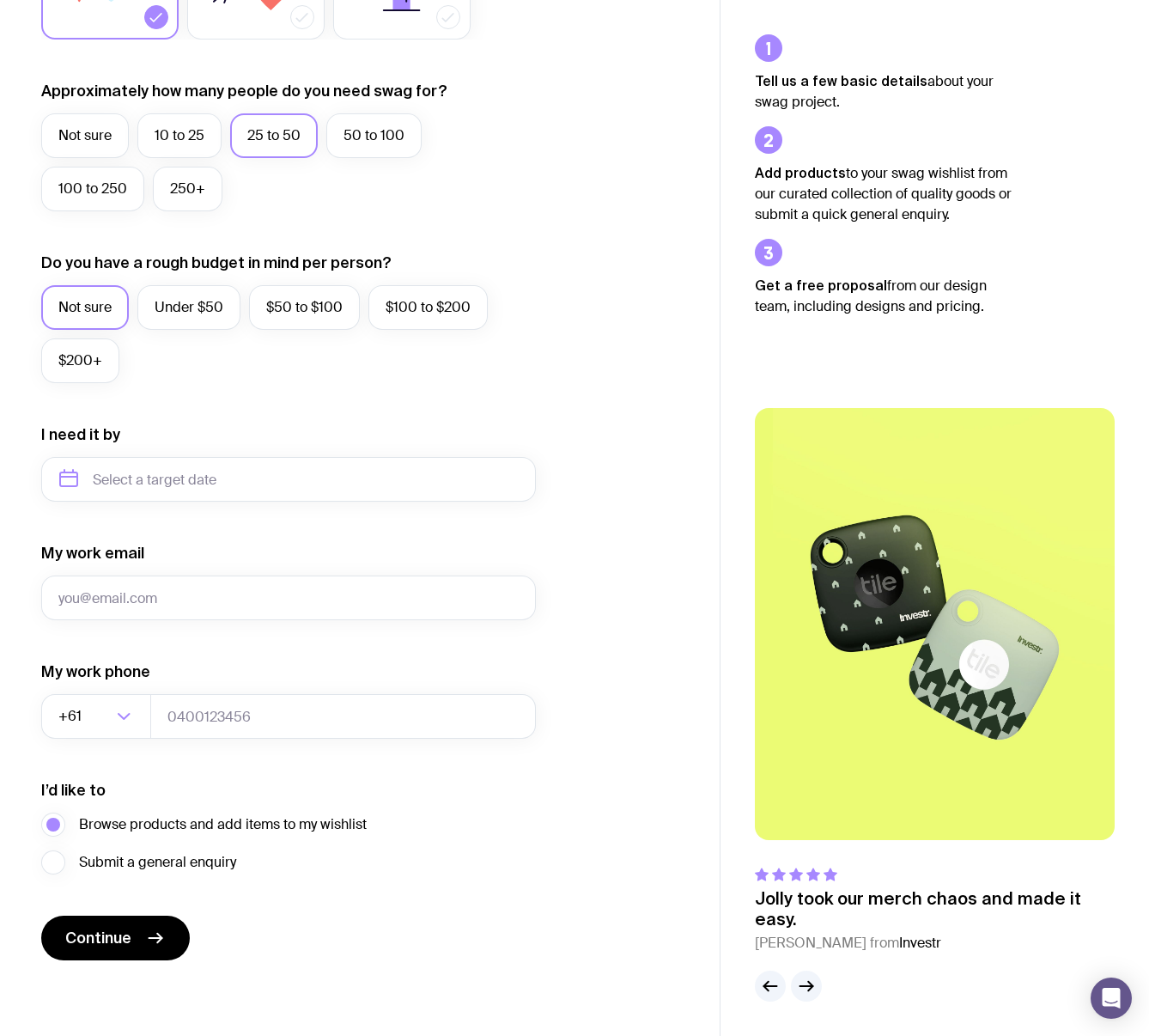
click at [912, 632] on img at bounding box center [935, 623] width 360 height 432
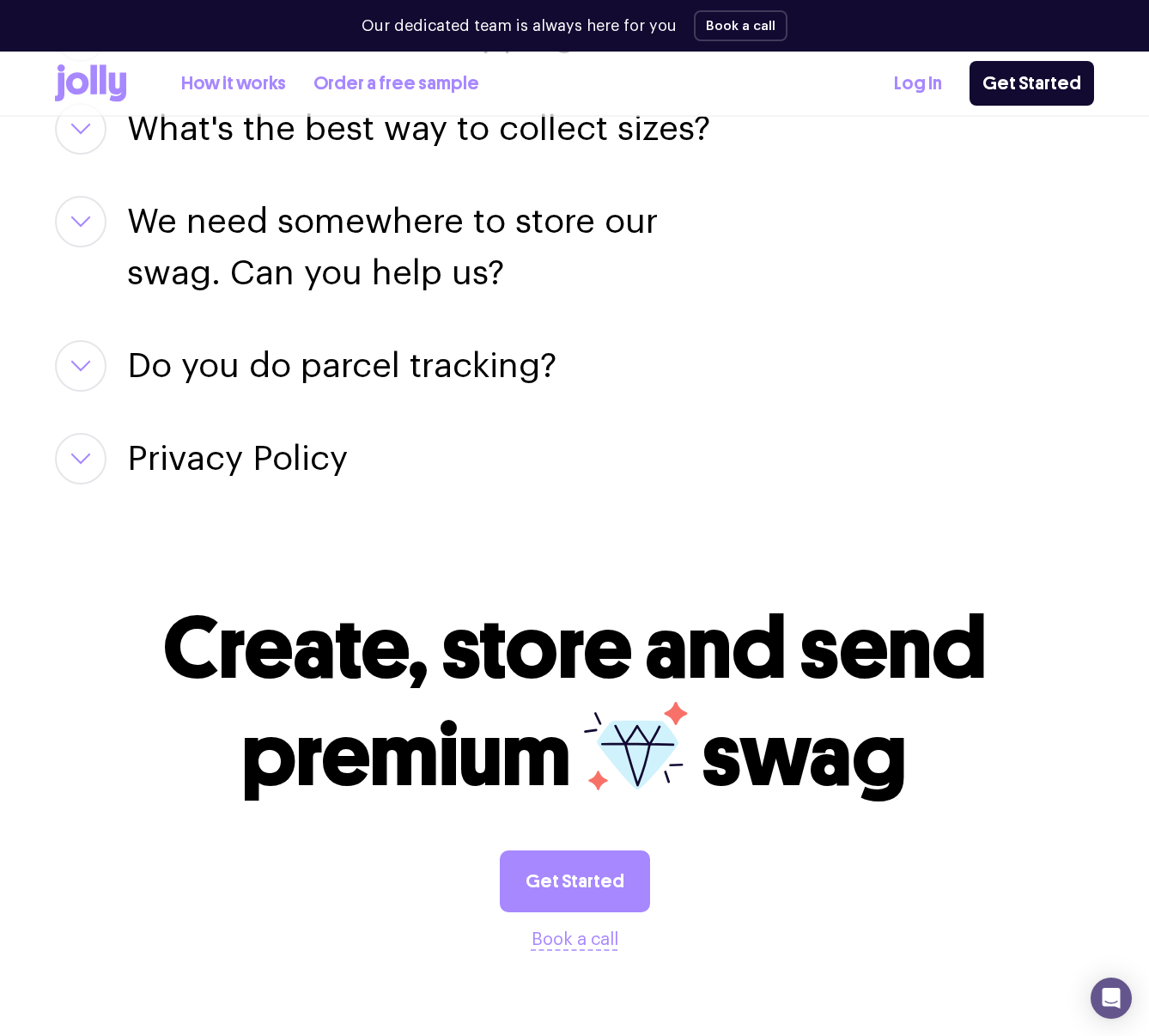
scroll to position [3164, 0]
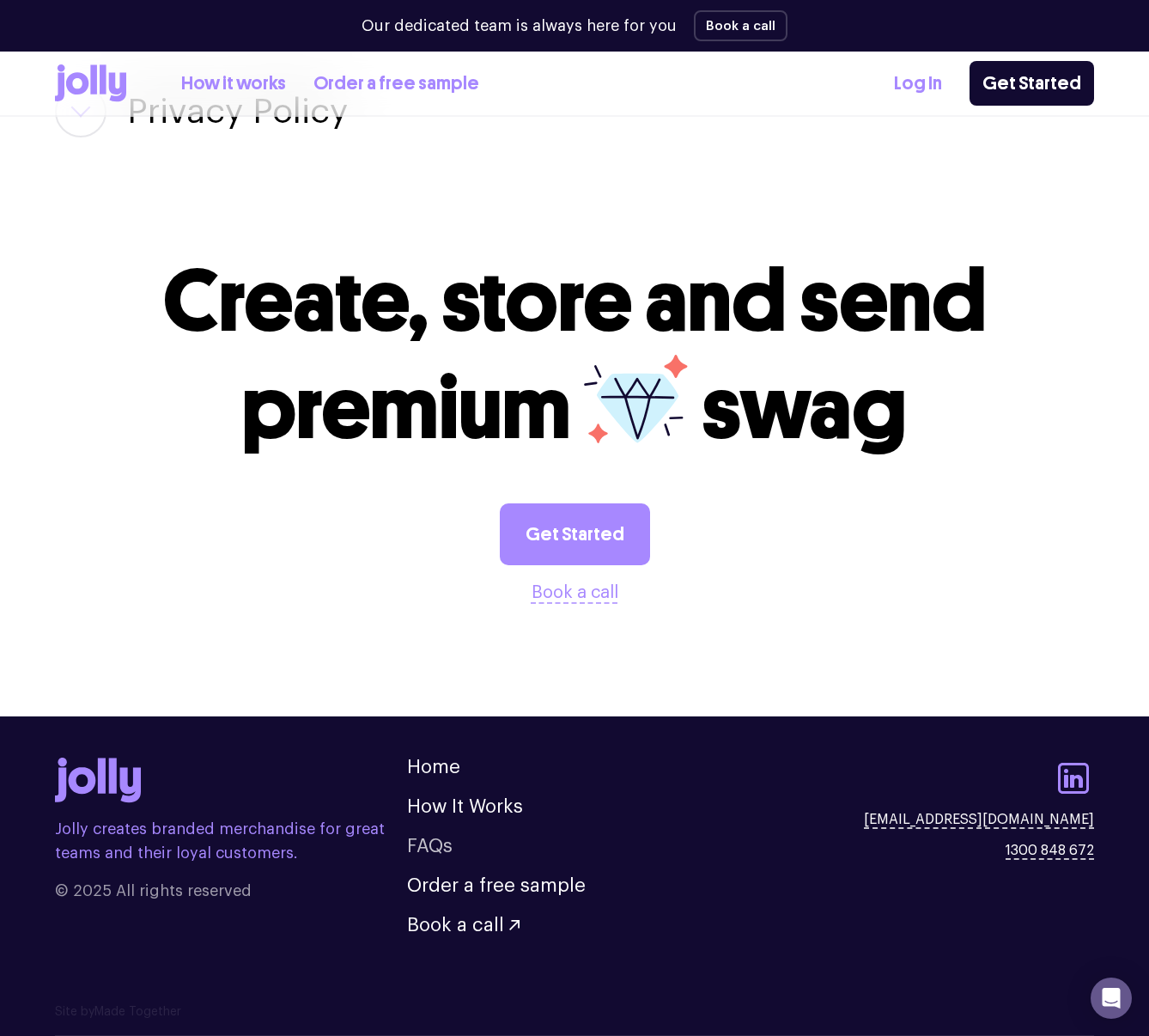
click at [426, 843] on link "FAQs" at bounding box center [430, 846] width 46 height 19
